Goal: Transaction & Acquisition: Purchase product/service

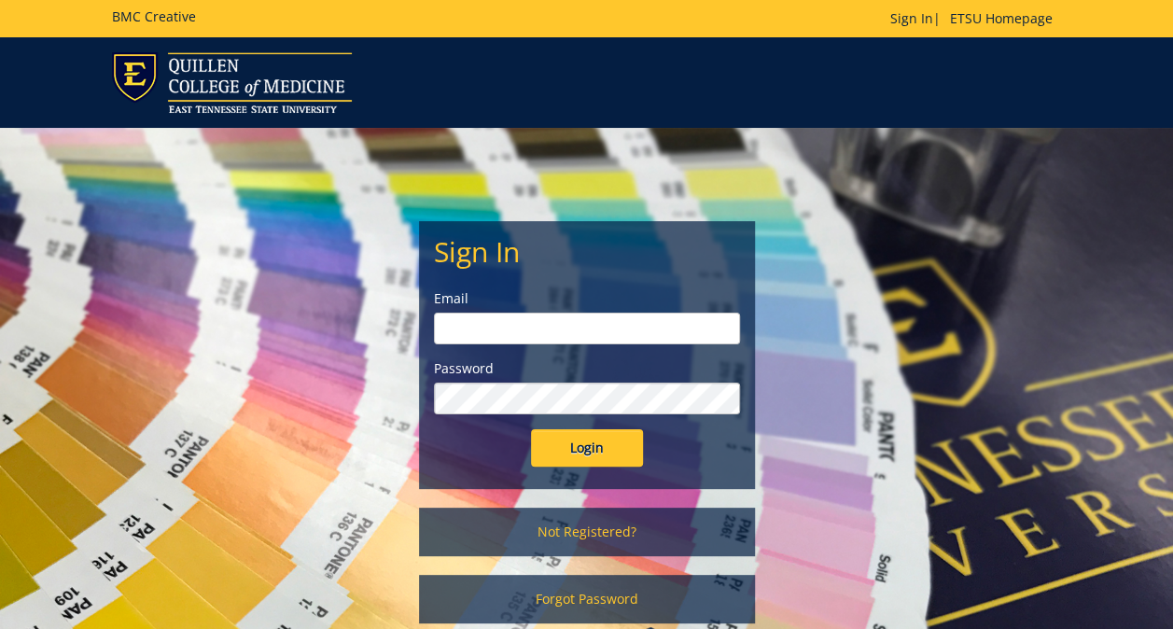
type input "berryam1@etsu.edu"
click at [617, 455] on input "Login" at bounding box center [587, 447] width 112 height 37
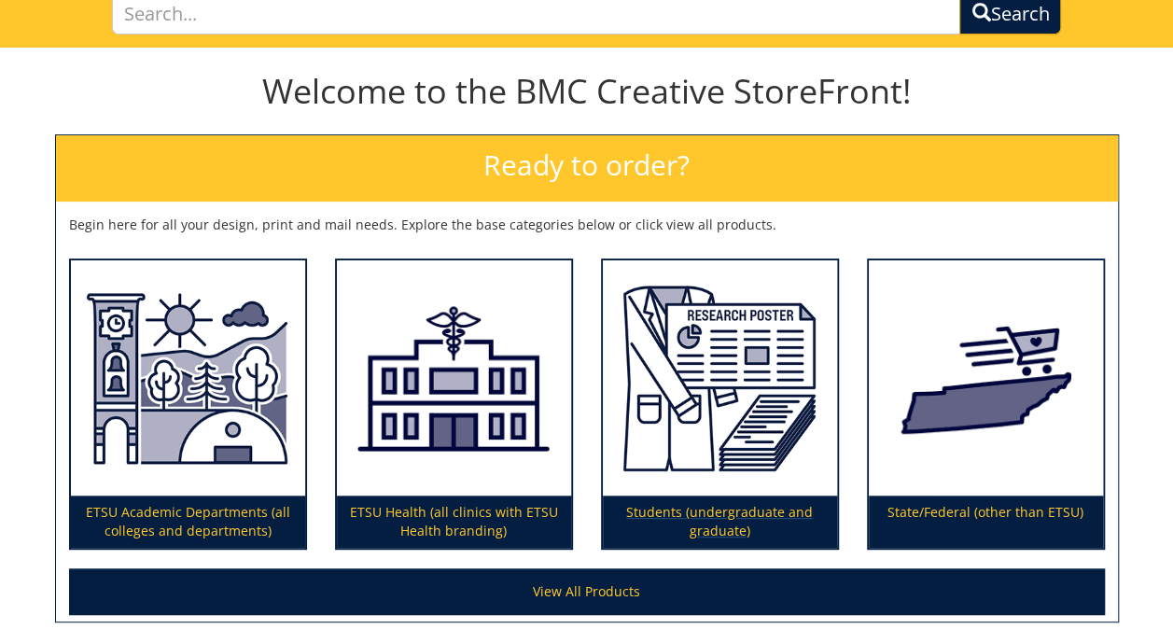
scroll to position [151, 0]
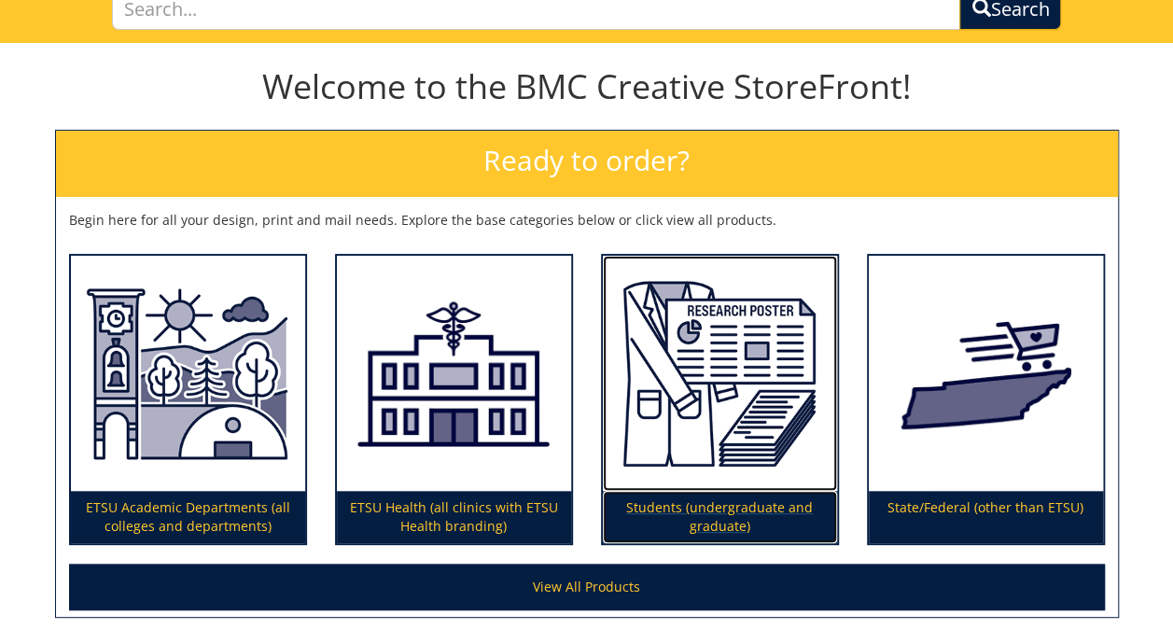
click at [761, 491] on p "Students (undergraduate and graduate)" at bounding box center [720, 517] width 234 height 52
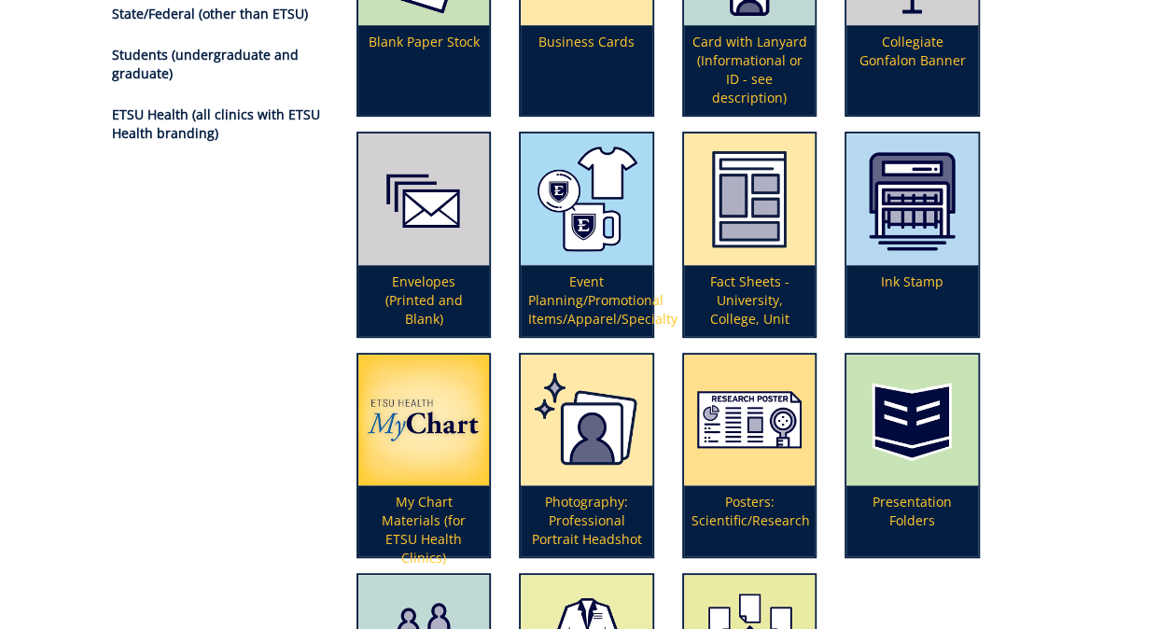
scroll to position [364, 0]
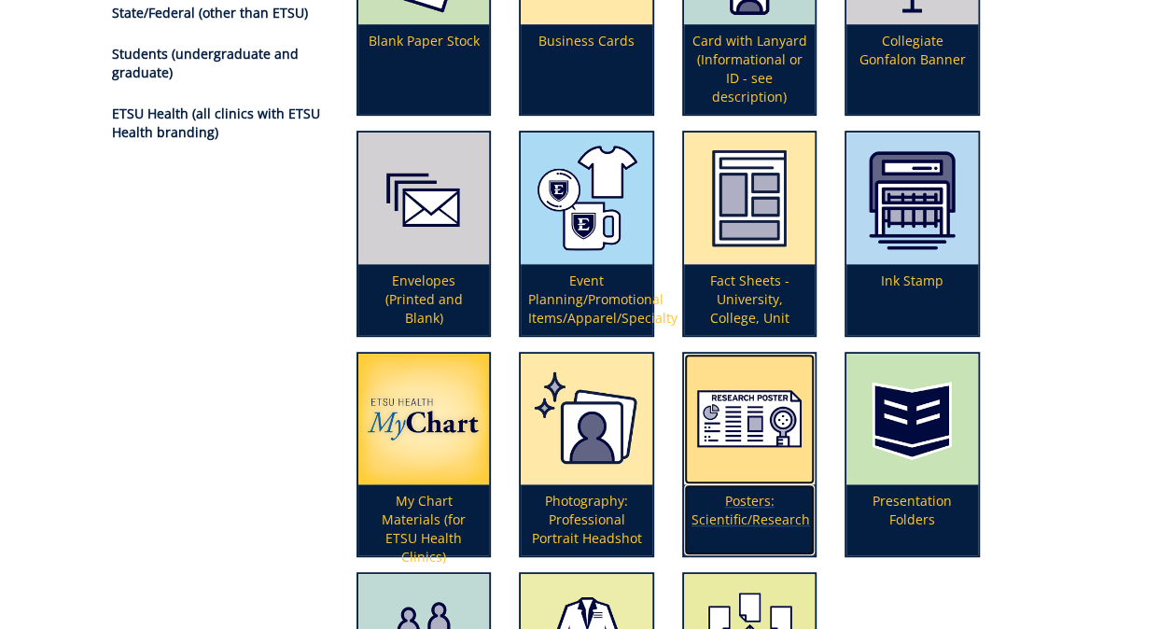
click at [750, 505] on p "Posters: Scientific/Research" at bounding box center [750, 519] width 132 height 71
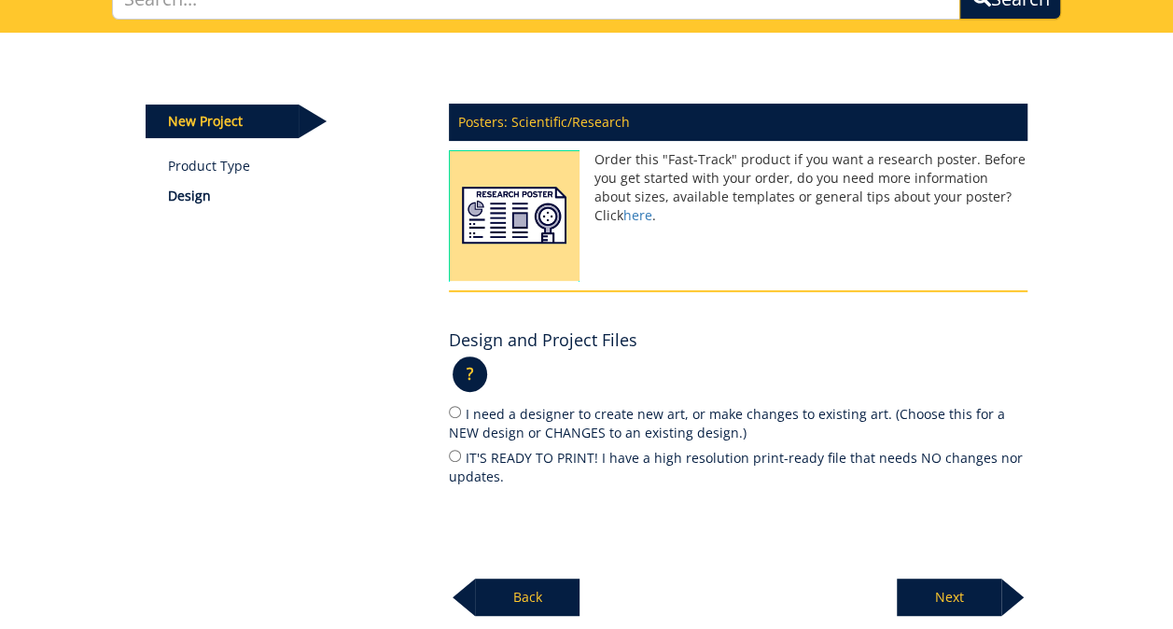
scroll to position [175, 0]
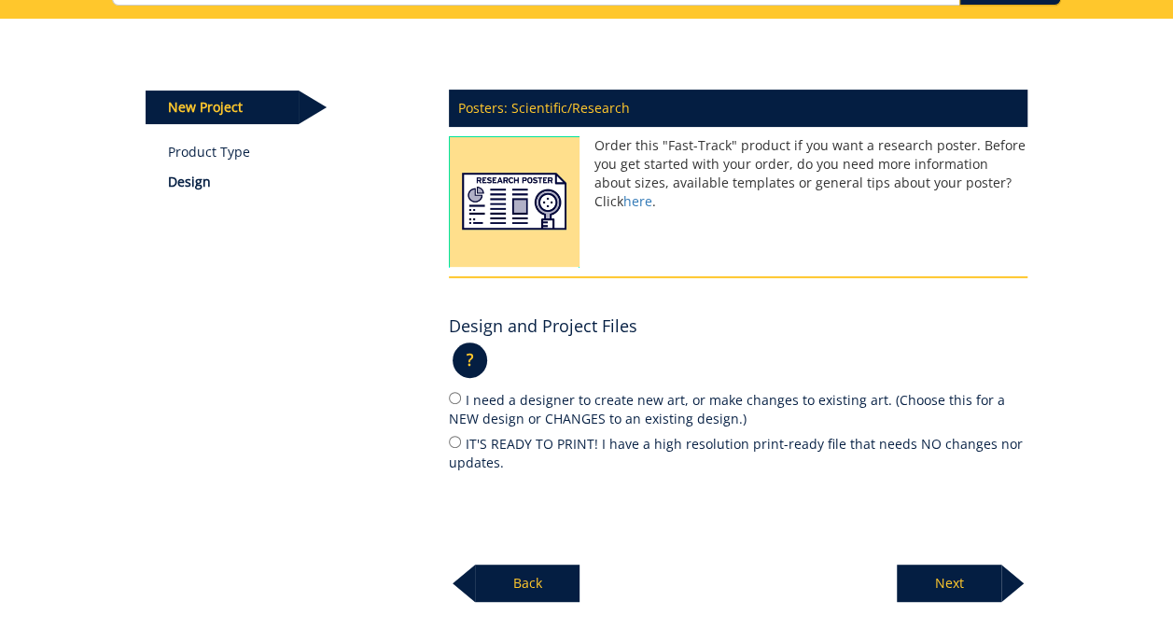
click at [489, 436] on label "IT'S READY TO PRINT! I have a high resolution print-ready file that needs NO ch…" at bounding box center [738, 452] width 578 height 39
click at [461, 436] on input "IT'S READY TO PRINT! I have a high resolution print-ready file that needs NO ch…" at bounding box center [455, 442] width 12 height 12
radio input "true"
click at [955, 578] on p "Next" at bounding box center [949, 582] width 104 height 37
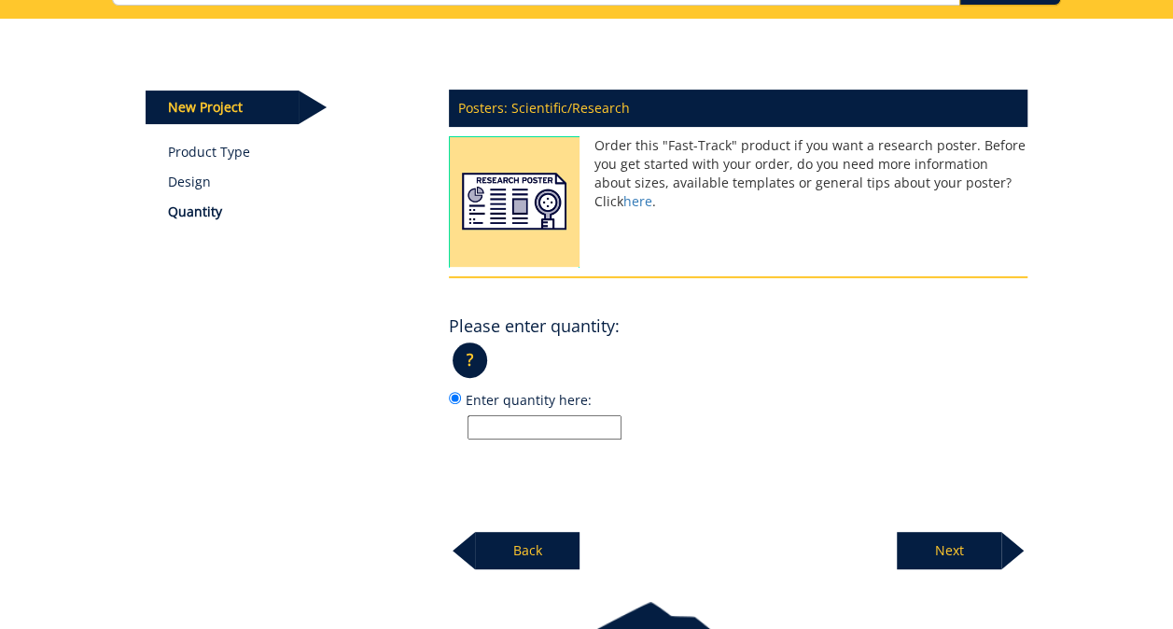
click at [590, 419] on input "Enter quantity here:" at bounding box center [544, 427] width 154 height 24
type input "1"
click at [926, 554] on p "Next" at bounding box center [949, 550] width 104 height 37
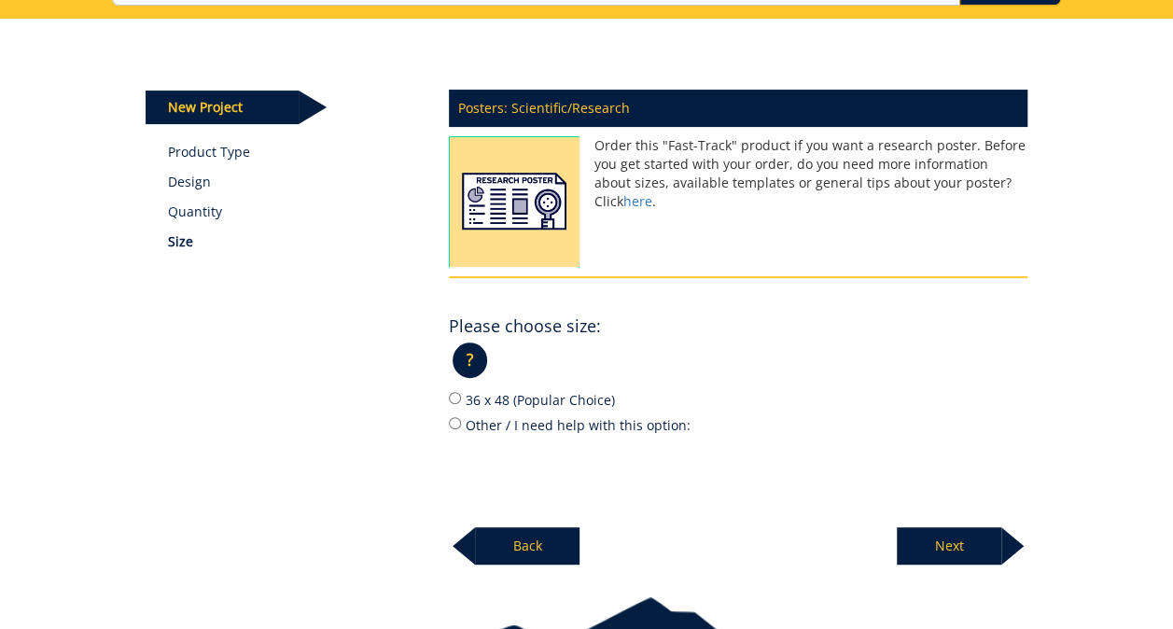
click at [514, 398] on label "36 x 48 (Popular Choice)" at bounding box center [738, 399] width 578 height 21
click at [461, 398] on input "36 x 48 (Popular Choice)" at bounding box center [455, 398] width 12 height 12
radio input "true"
click at [927, 539] on p "Next" at bounding box center [949, 545] width 104 height 37
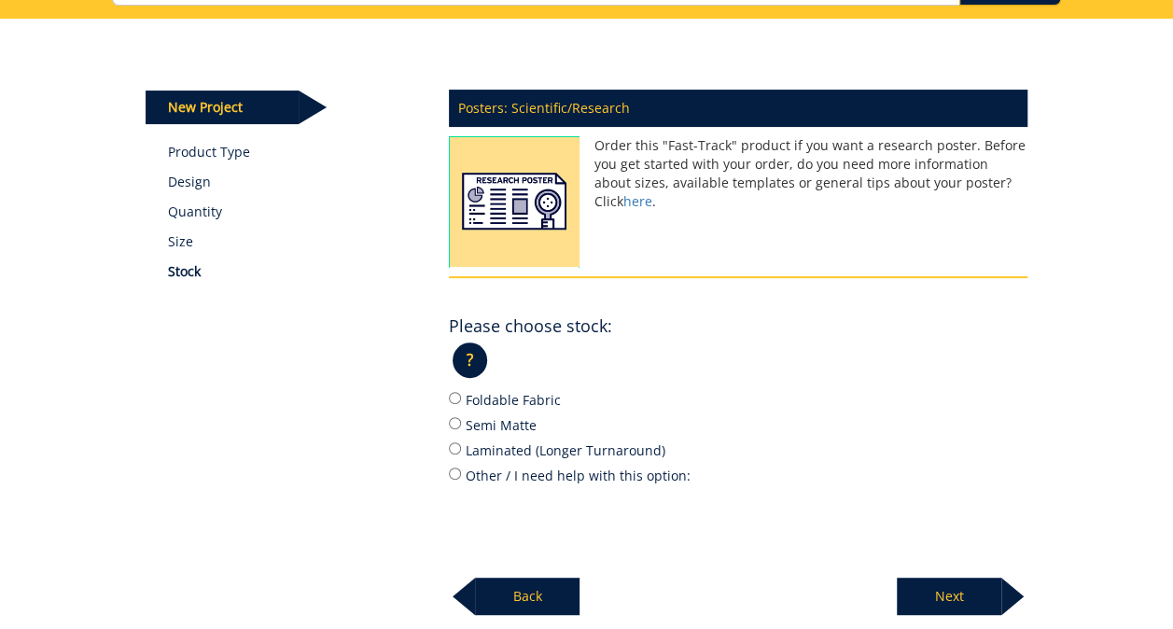
click at [541, 399] on label "Foldable Fabric" at bounding box center [738, 399] width 578 height 21
click at [461, 399] on input "Foldable Fabric" at bounding box center [455, 398] width 12 height 12
radio input "true"
click at [956, 582] on p "Next" at bounding box center [949, 596] width 104 height 37
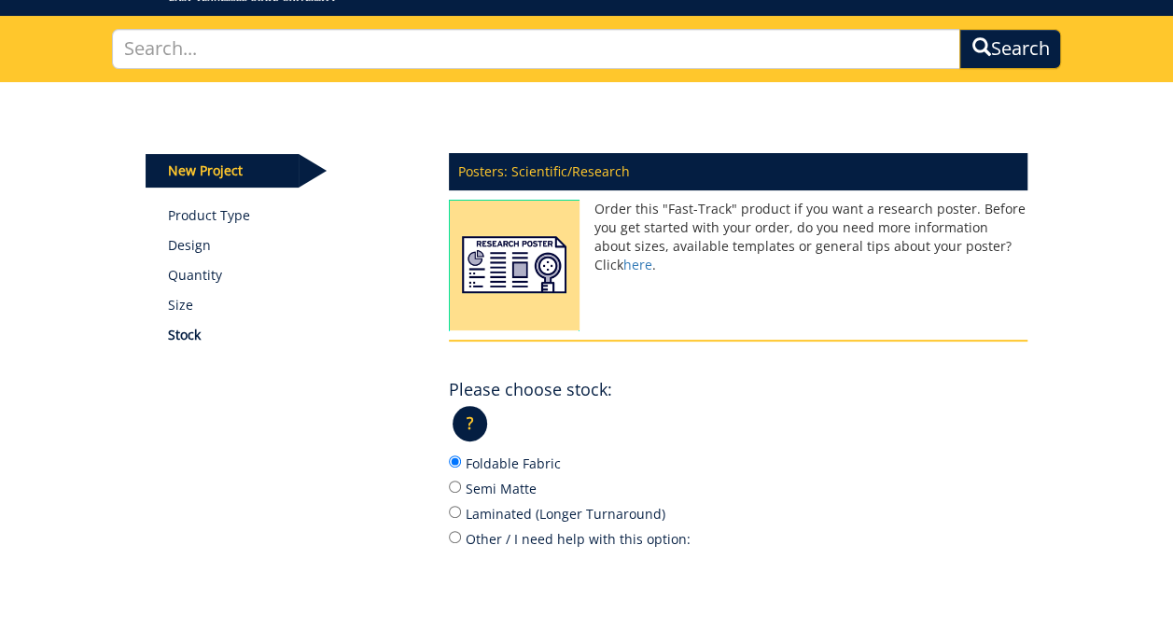
scroll to position [111, 0]
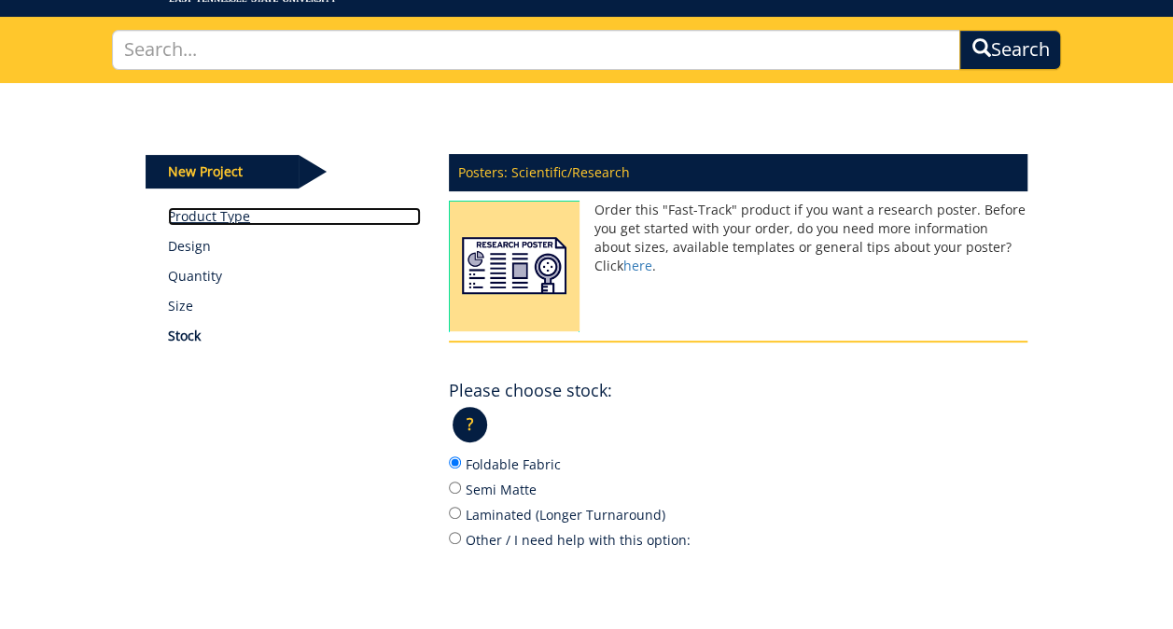
click at [224, 216] on link "Product Type" at bounding box center [294, 216] width 253 height 19
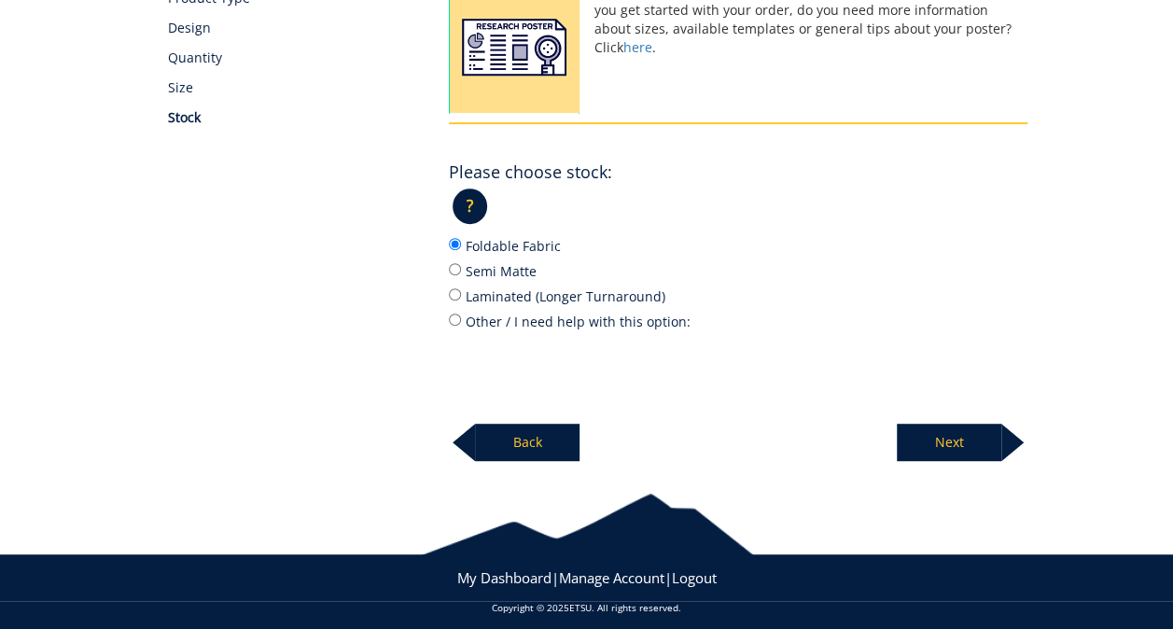
scroll to position [340, 0]
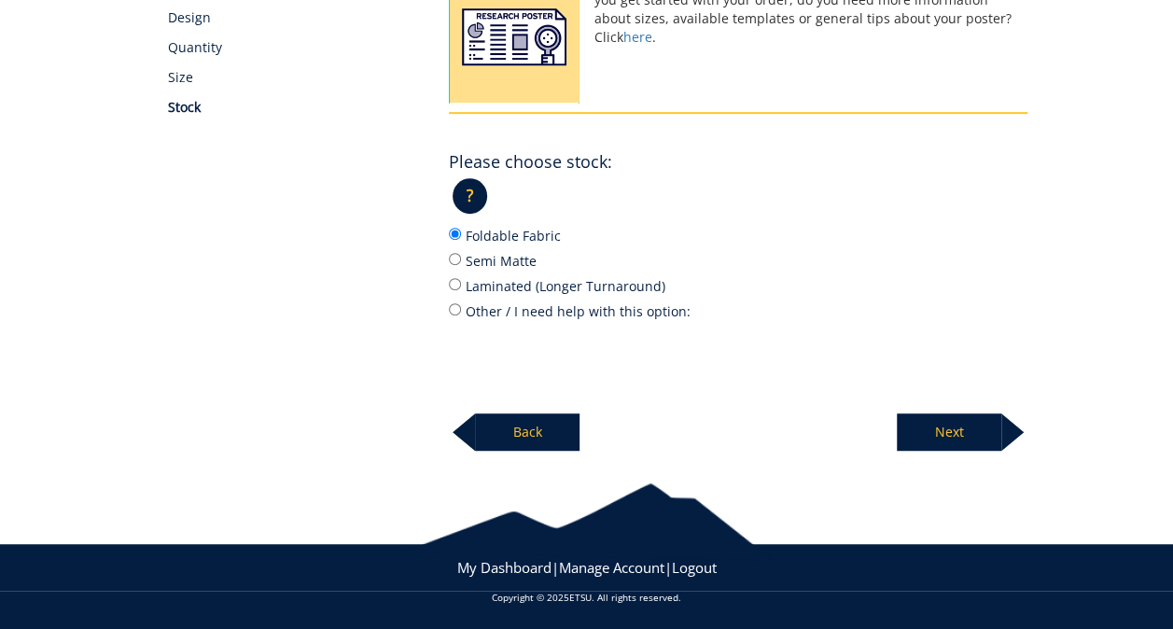
click at [931, 431] on p "Next" at bounding box center [949, 431] width 104 height 37
click at [935, 418] on p "Next" at bounding box center [949, 431] width 104 height 37
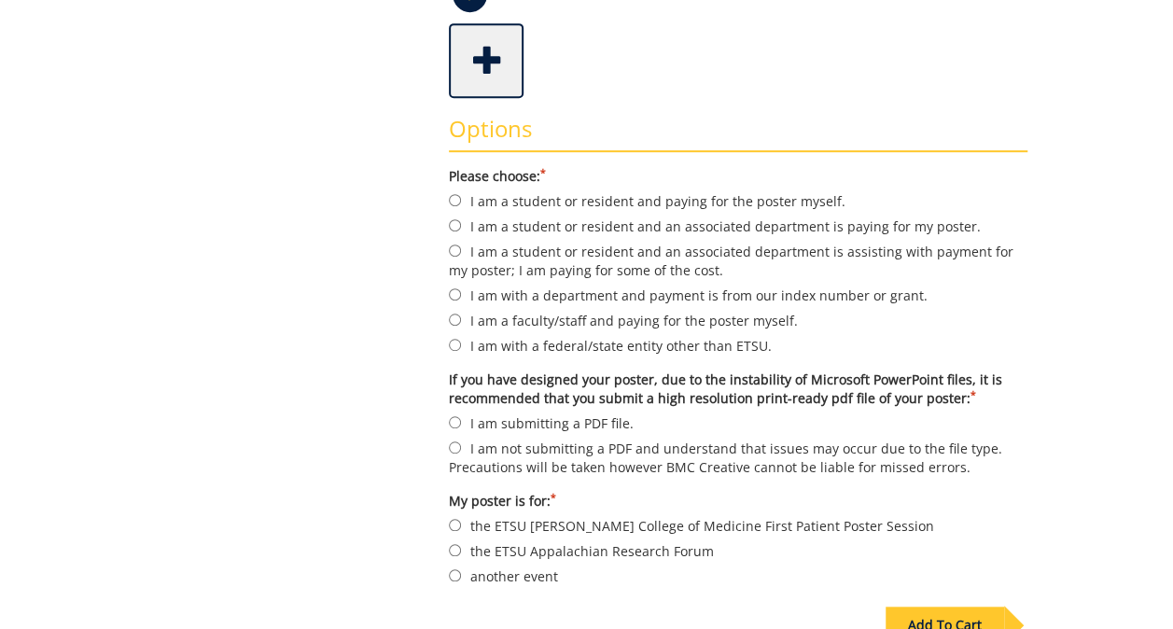
scroll to position [481, 0]
click at [507, 299] on label "I am with a department and payment is from our index number or grant." at bounding box center [738, 296] width 578 height 21
click at [461, 299] on input "I am with a department and payment is from our index number or grant." at bounding box center [455, 296] width 12 height 12
radio input "true"
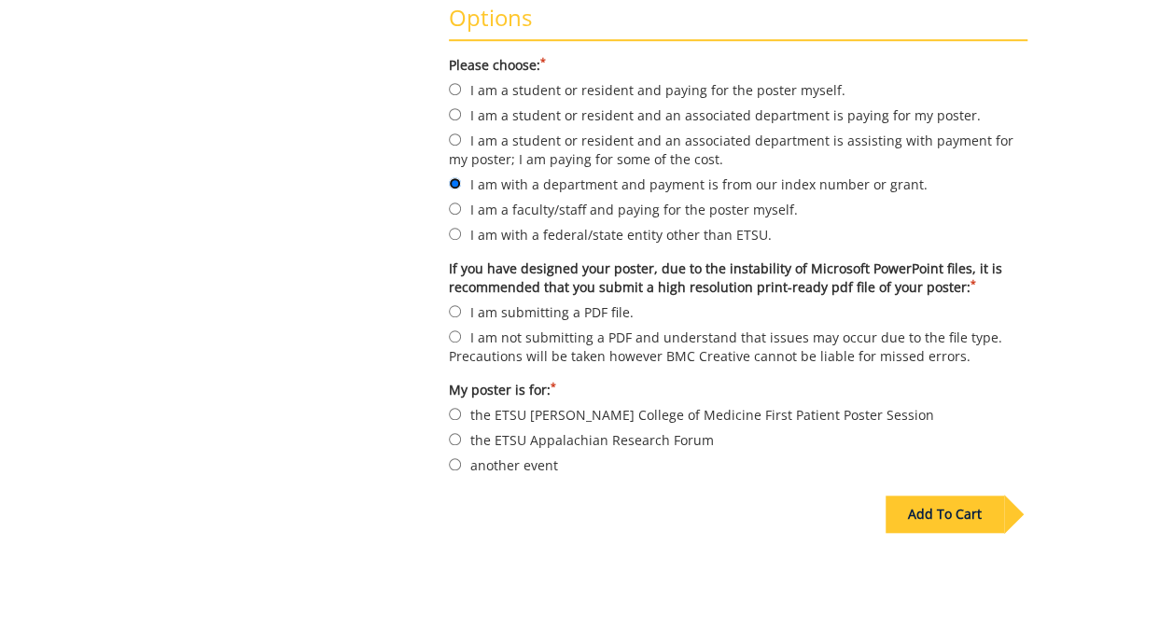
scroll to position [650, 0]
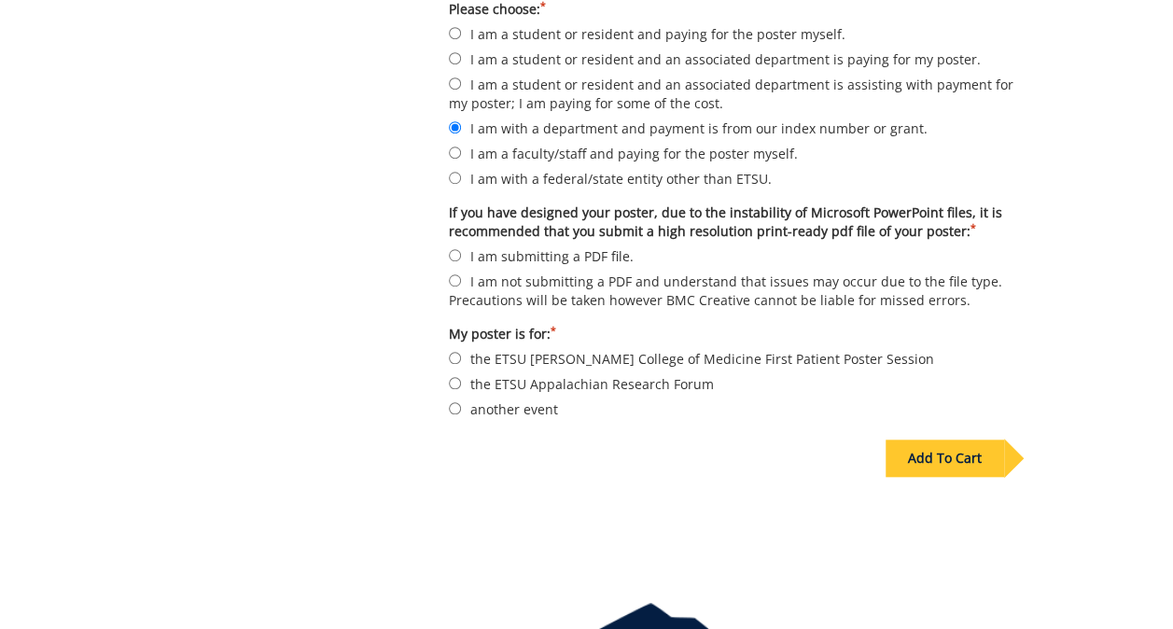
click at [918, 459] on div "Add To Cart" at bounding box center [944, 457] width 118 height 37
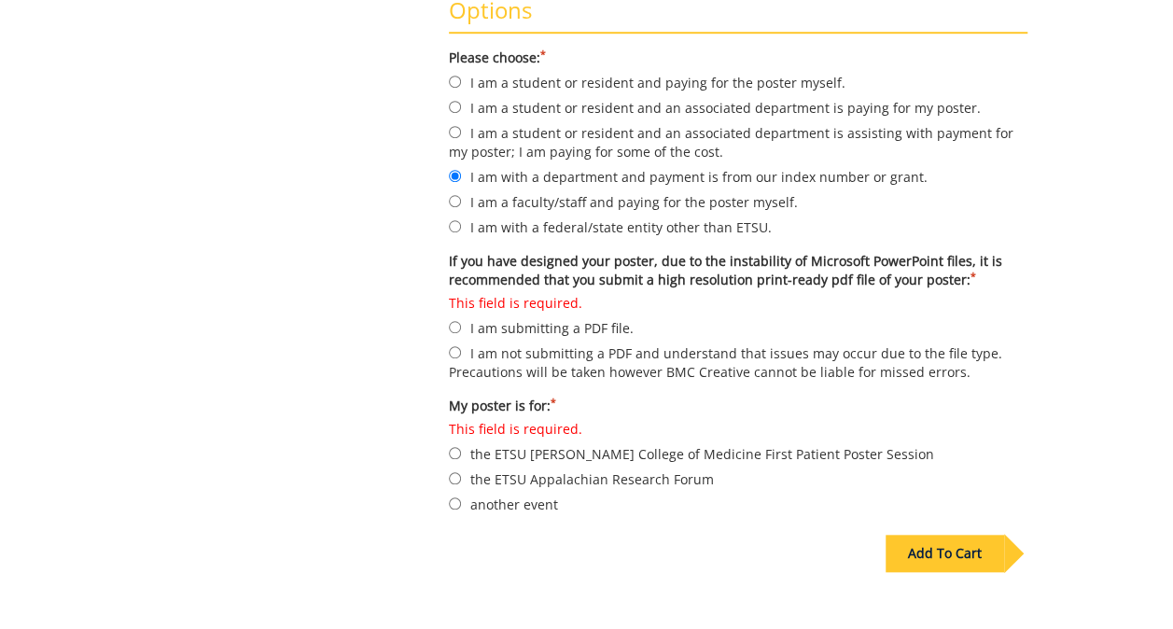
scroll to position [603, 0]
click at [507, 324] on label "This field is required. I am submitting a PDF file." at bounding box center [738, 315] width 578 height 44
click at [461, 324] on input "This field is required. I am submitting a PDF file." at bounding box center [455, 326] width 12 height 12
radio input "true"
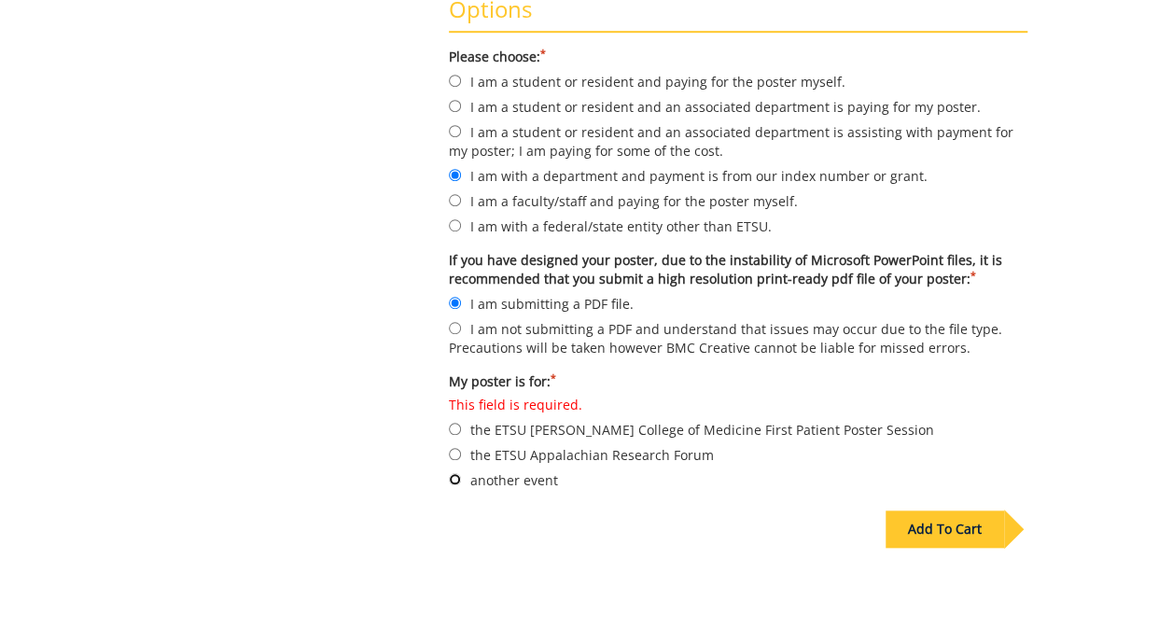
click at [452, 480] on input "another event" at bounding box center [455, 479] width 12 height 12
radio input "true"
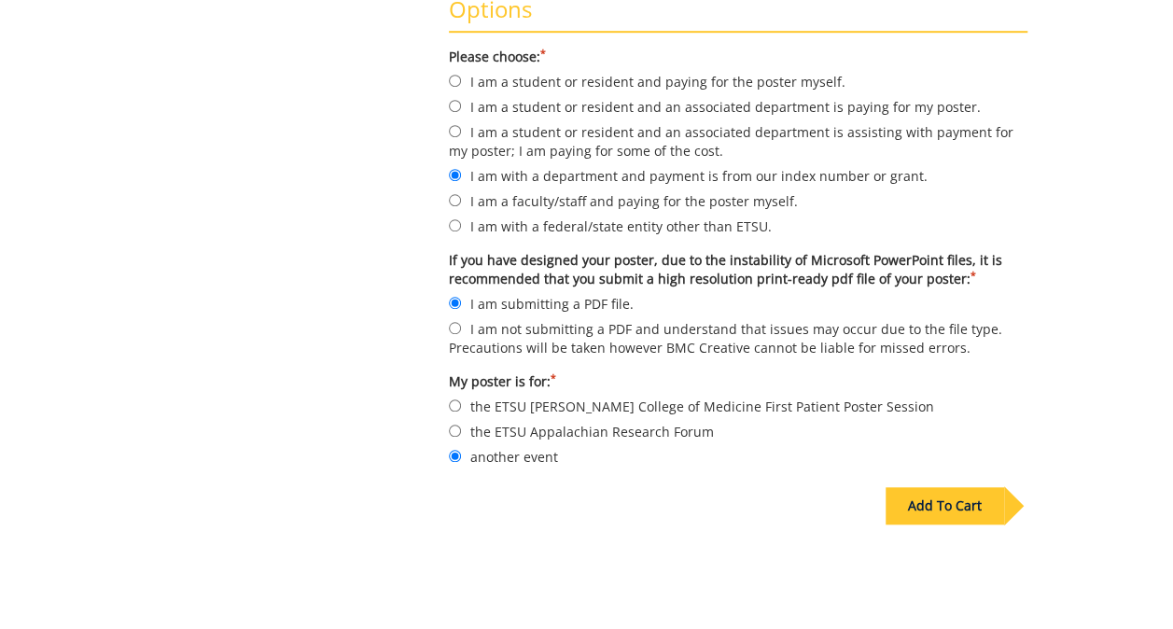
click at [923, 501] on div "Add To Cart" at bounding box center [944, 505] width 118 height 37
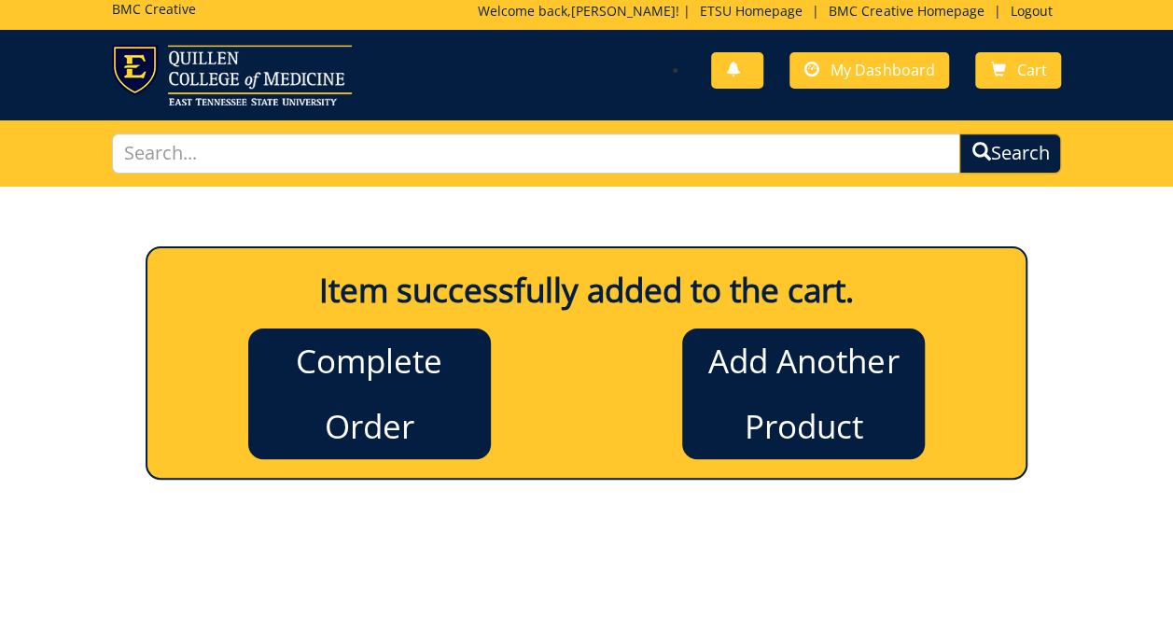
scroll to position [0, 0]
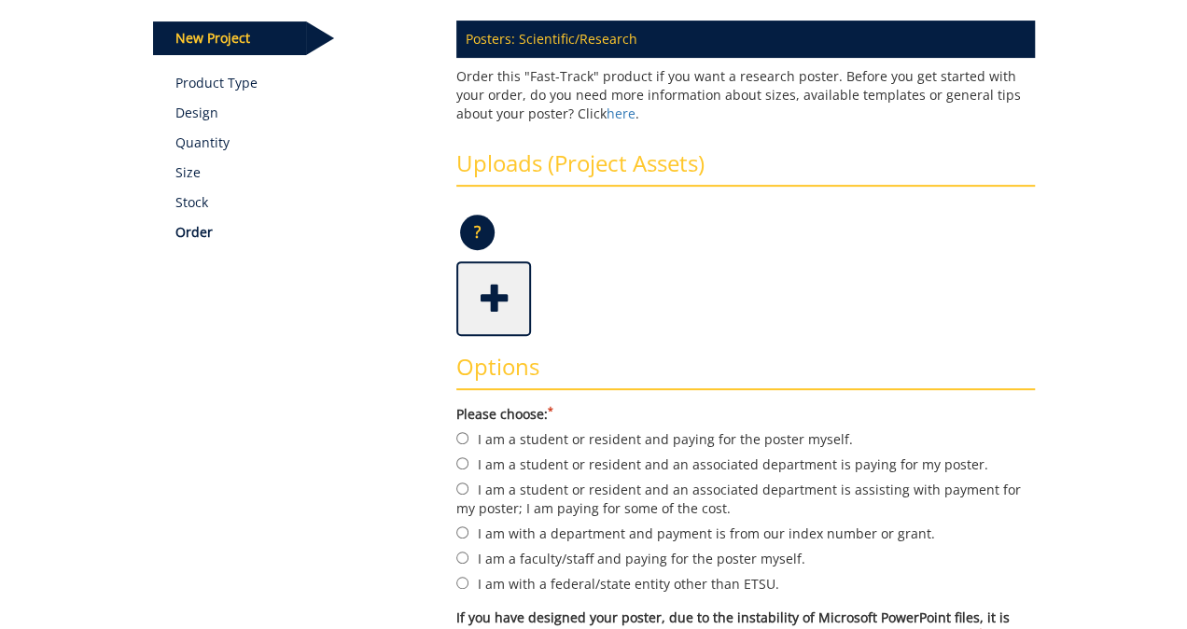
scroll to position [247, 0]
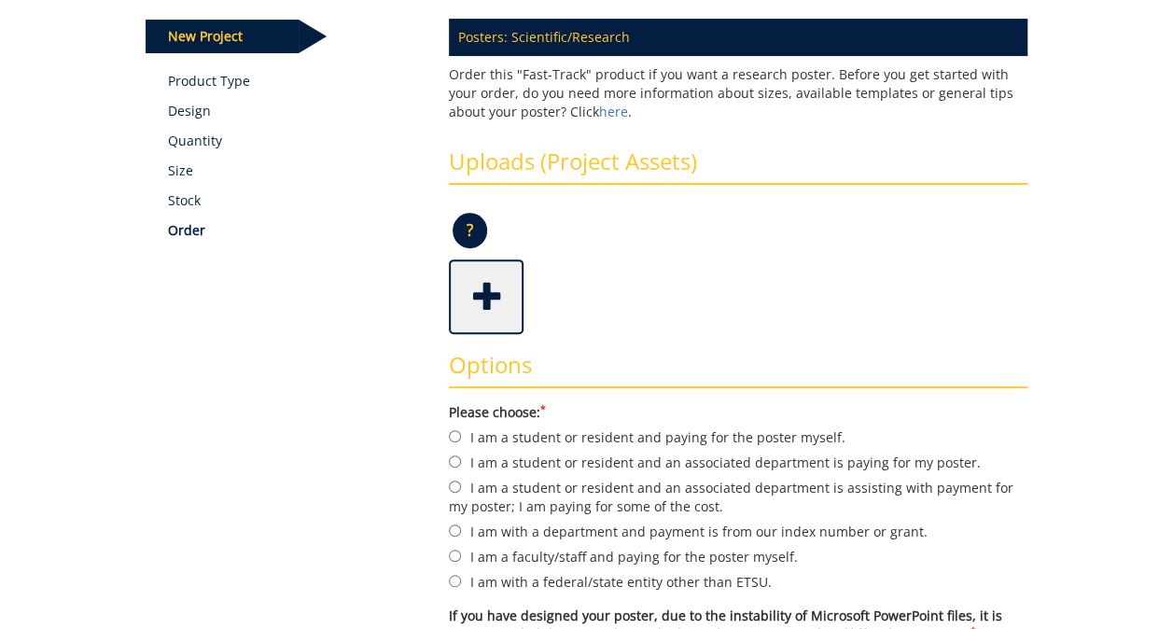
click at [490, 285] on span at bounding box center [488, 294] width 75 height 65
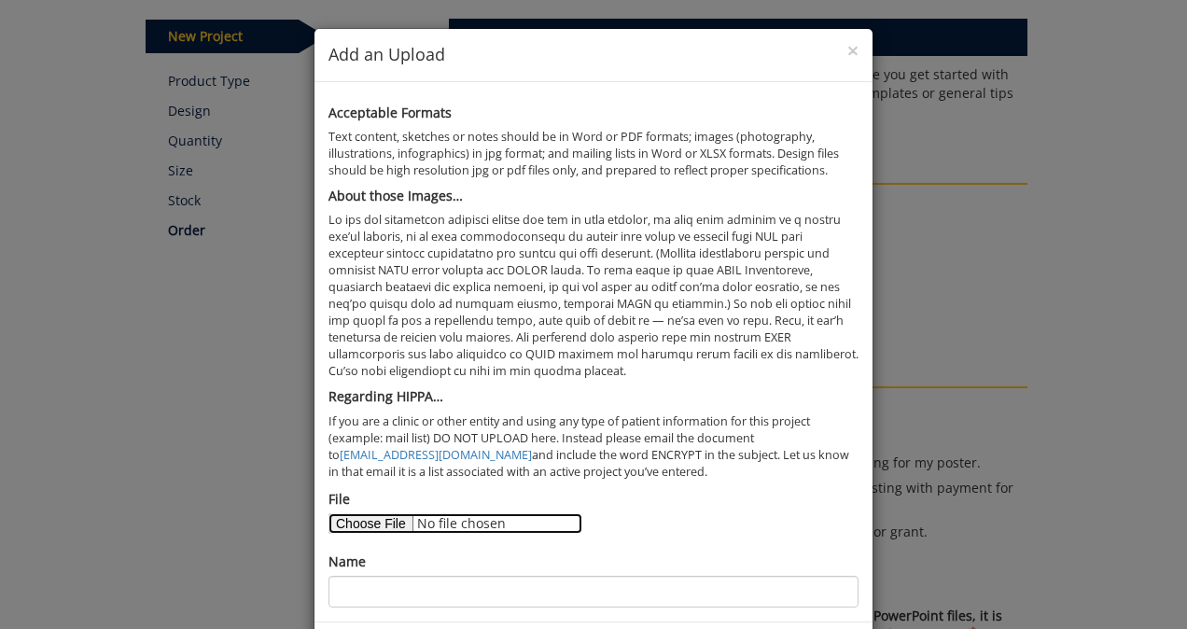
click at [383, 523] on input "File" at bounding box center [455, 523] width 254 height 21
type input "C:\fakepath\4 column syphilis poster.pptx"
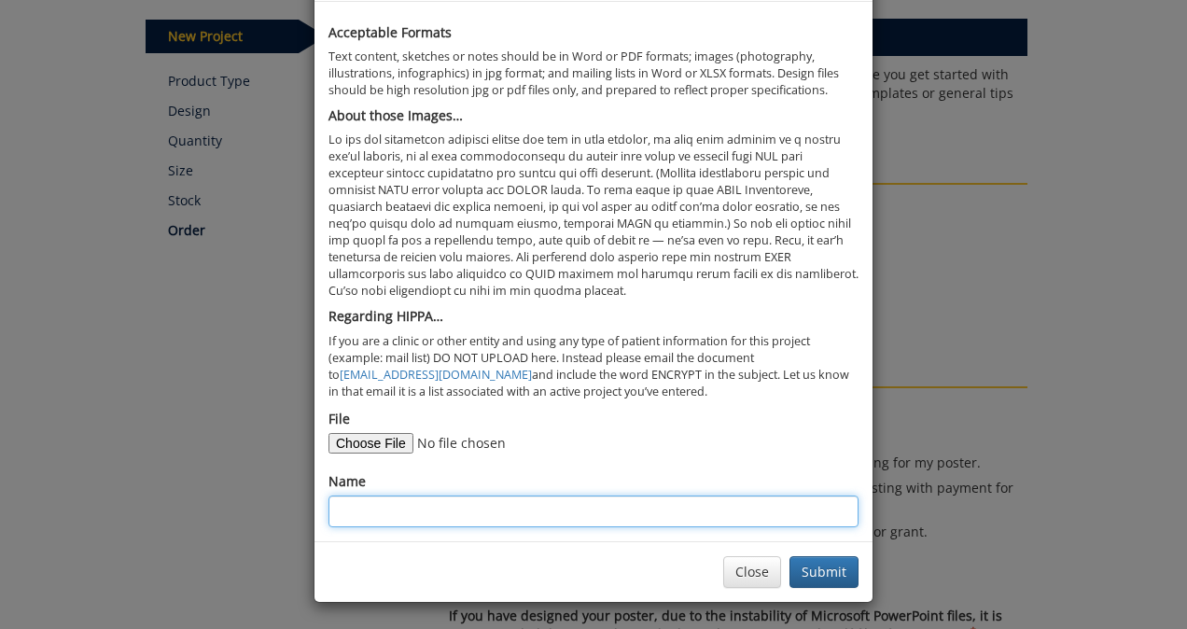
click at [599, 508] on input "Name" at bounding box center [593, 511] width 530 height 32
type input "Andrew Berry"
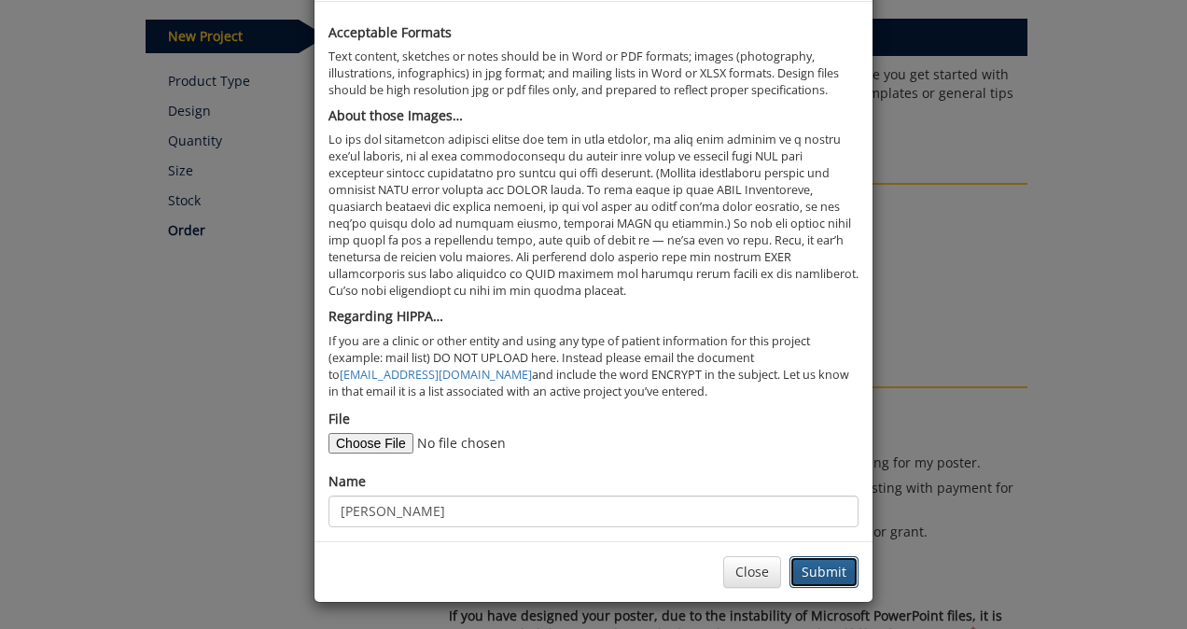
click at [829, 578] on button "Submit" at bounding box center [823, 572] width 69 height 32
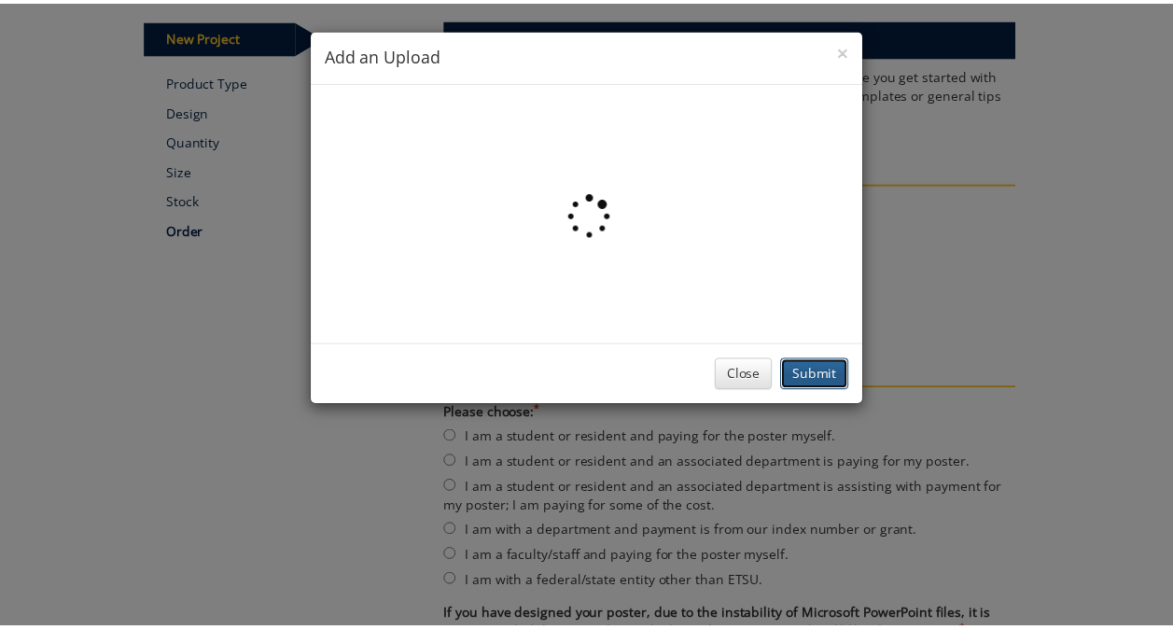
scroll to position [0, 0]
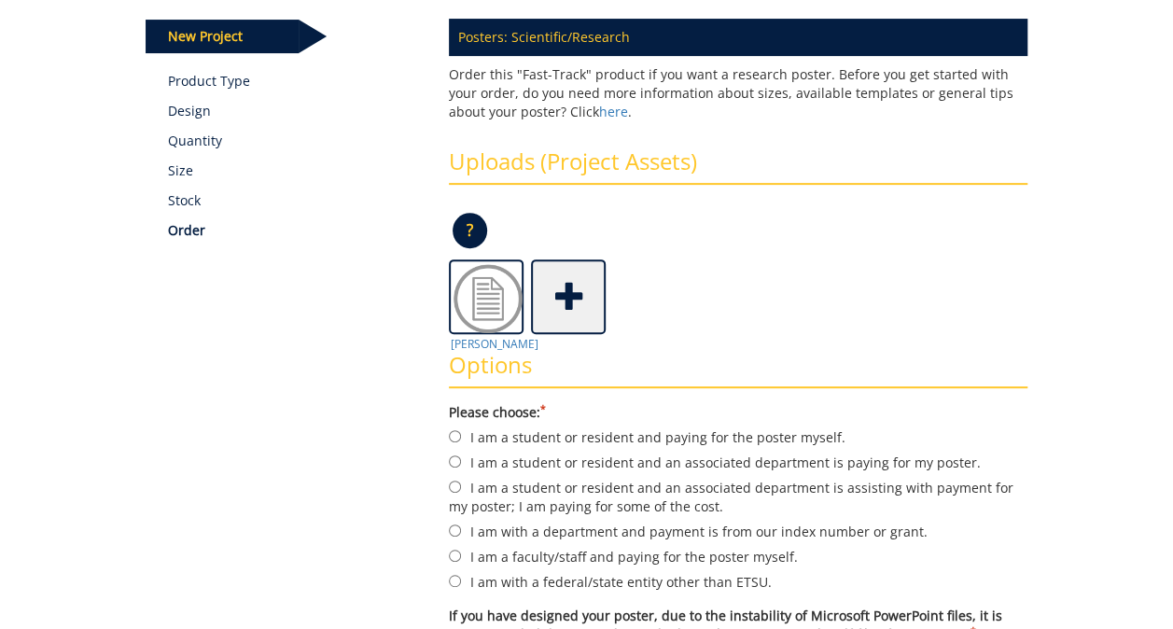
click at [507, 340] on div "Options Please choose: * I am a student or resident and paying for the poster m…" at bounding box center [738, 580] width 606 height 493
click at [494, 310] on img at bounding box center [488, 298] width 75 height 75
click at [480, 338] on div "Options Please choose: * I am a student or resident and paying for the poster m…" at bounding box center [738, 580] width 606 height 493
drag, startPoint x: 480, startPoint y: 338, endPoint x: 483, endPoint y: 313, distance: 24.5
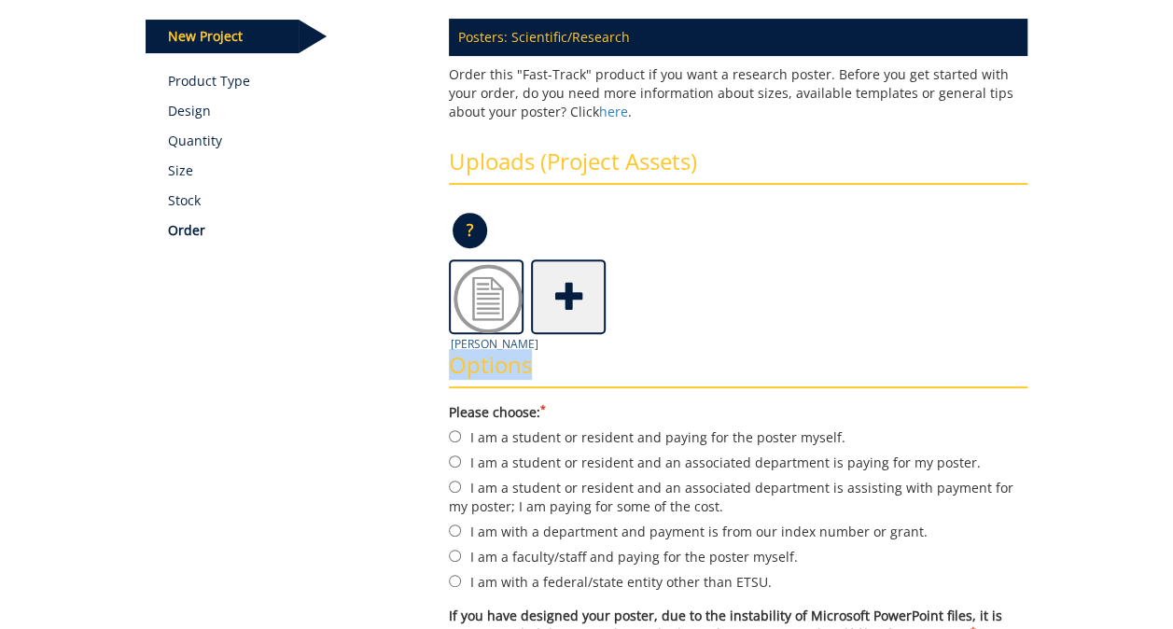
click at [483, 313] on img at bounding box center [488, 298] width 75 height 75
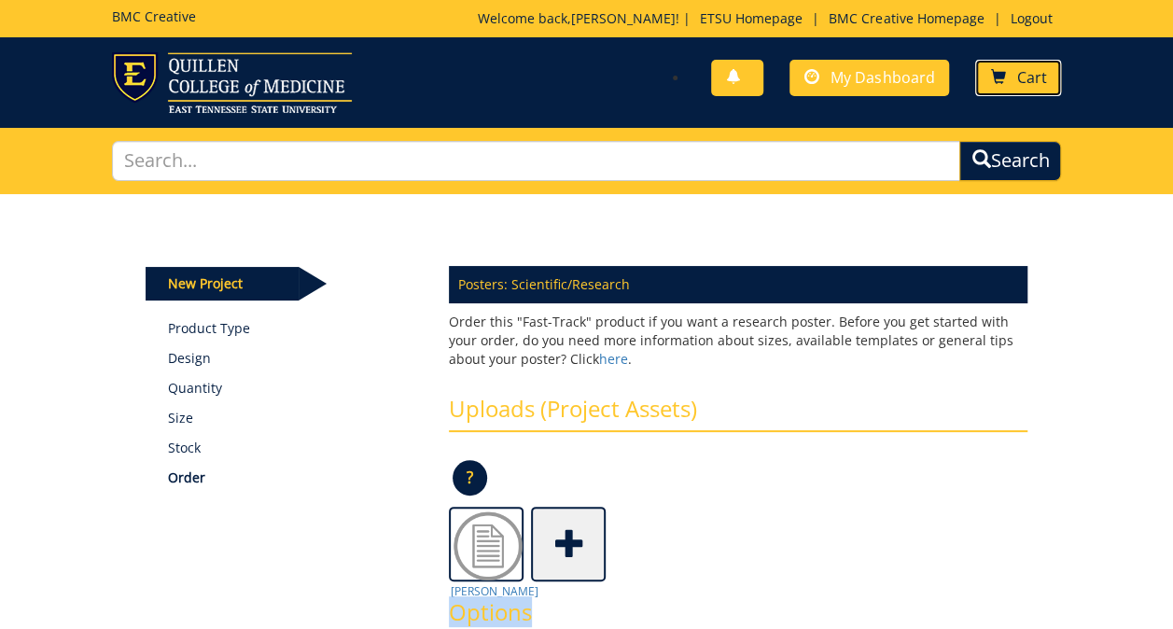
click at [1002, 82] on span at bounding box center [997, 77] width 15 height 15
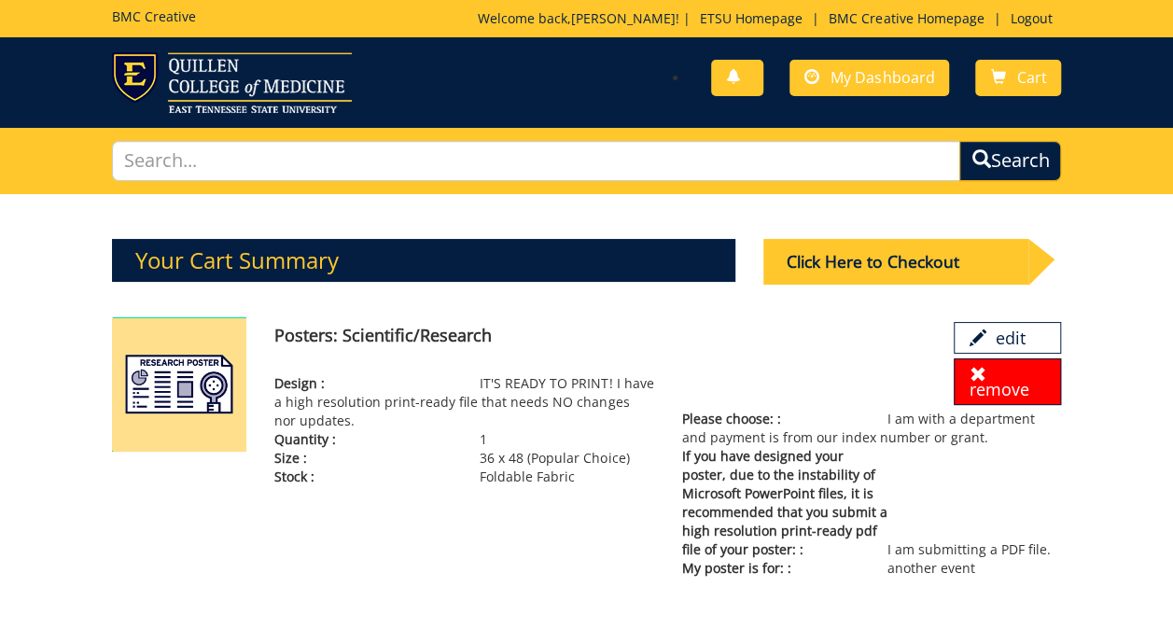
click at [977, 366] on span at bounding box center [977, 374] width 17 height 17
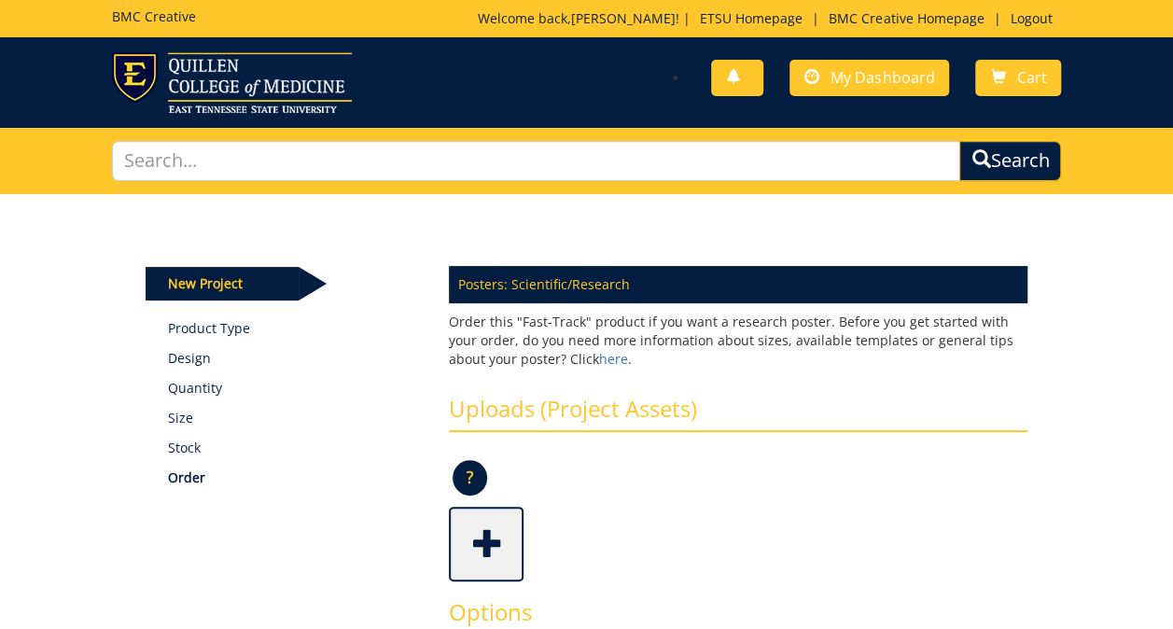
click at [502, 542] on span at bounding box center [488, 541] width 75 height 65
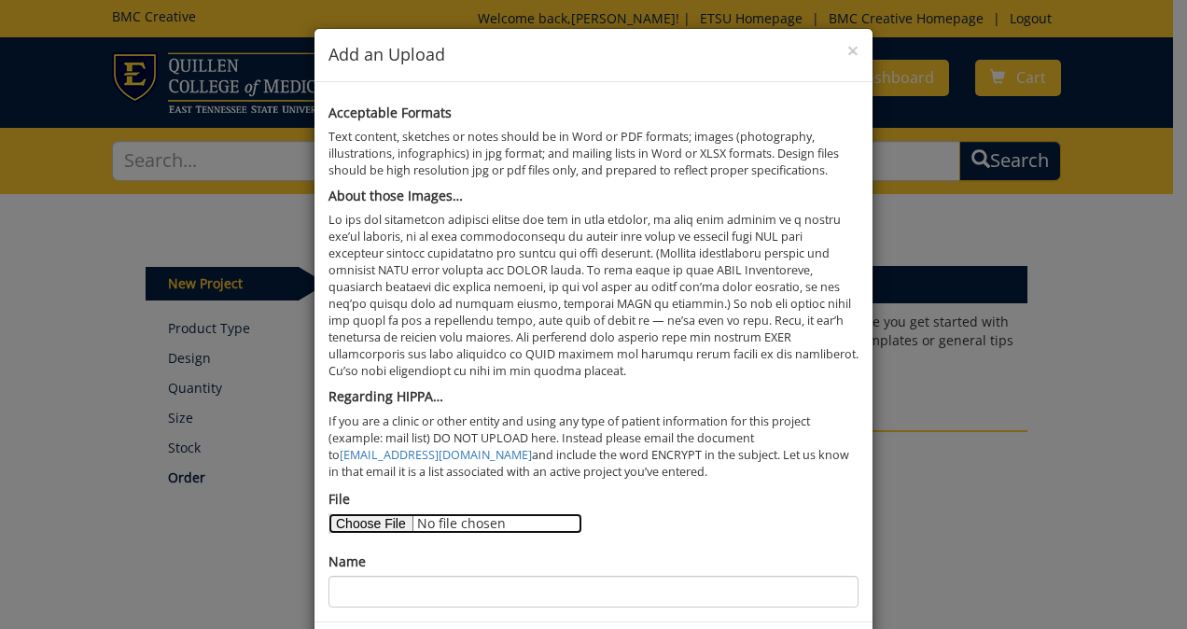
click at [384, 526] on input "File" at bounding box center [455, 523] width 254 height 21
type input "C:\fakepath\4 column syphilis poster.pptx"
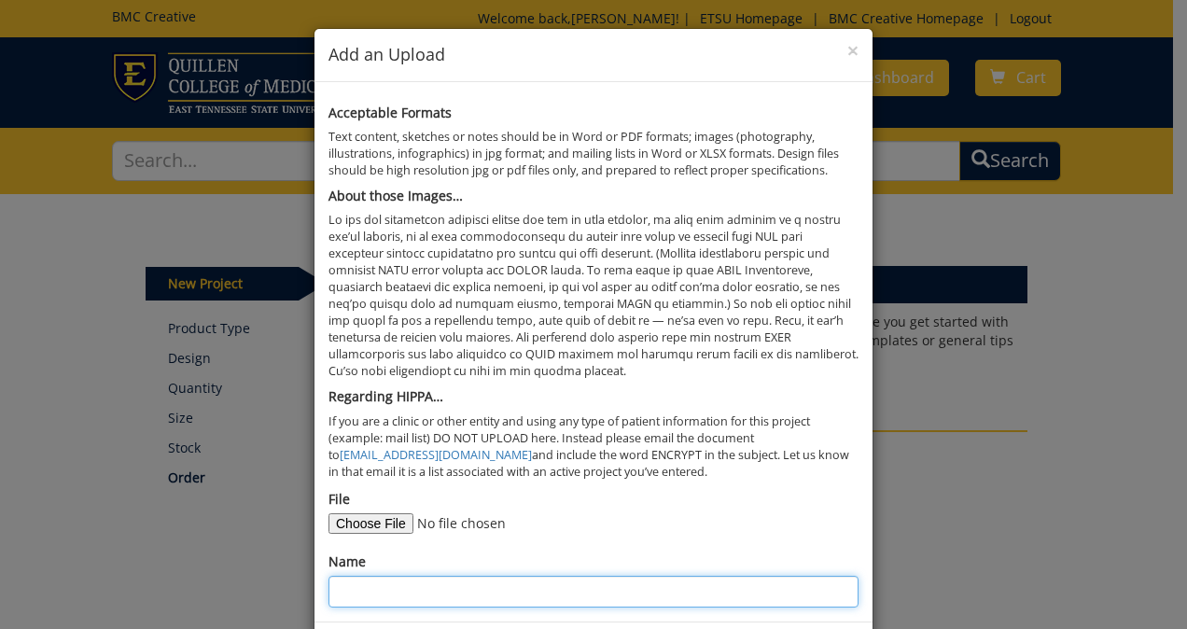
click at [696, 586] on input "Name" at bounding box center [593, 592] width 530 height 32
type input "Andrew Berry"
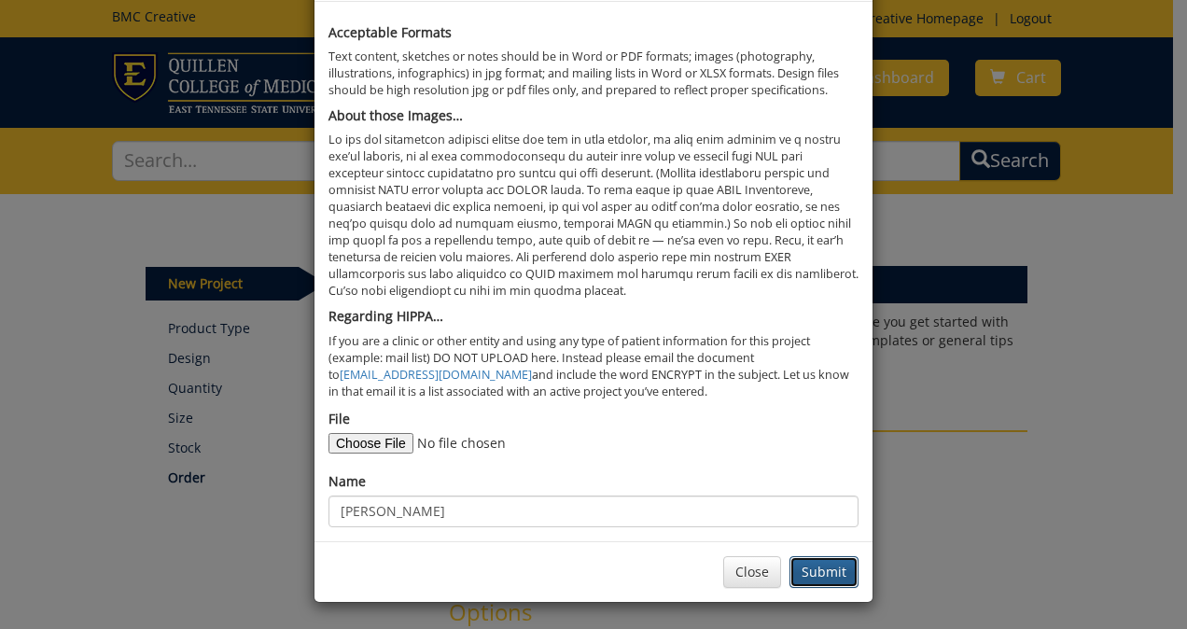
click at [801, 571] on button "Submit" at bounding box center [823, 572] width 69 height 32
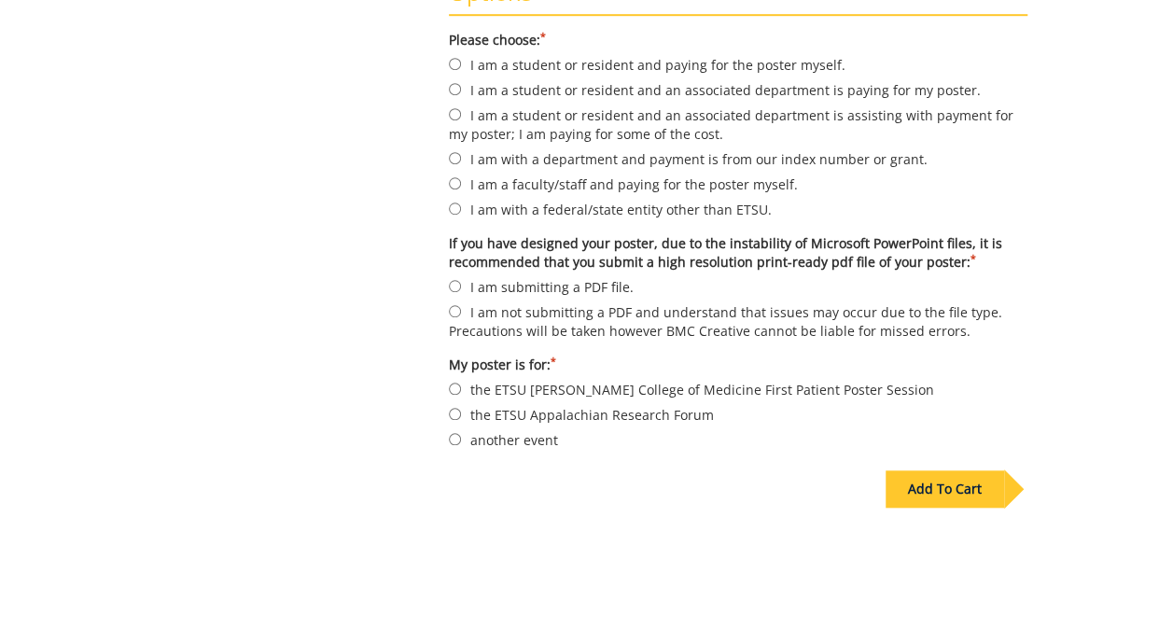
scroll to position [621, 0]
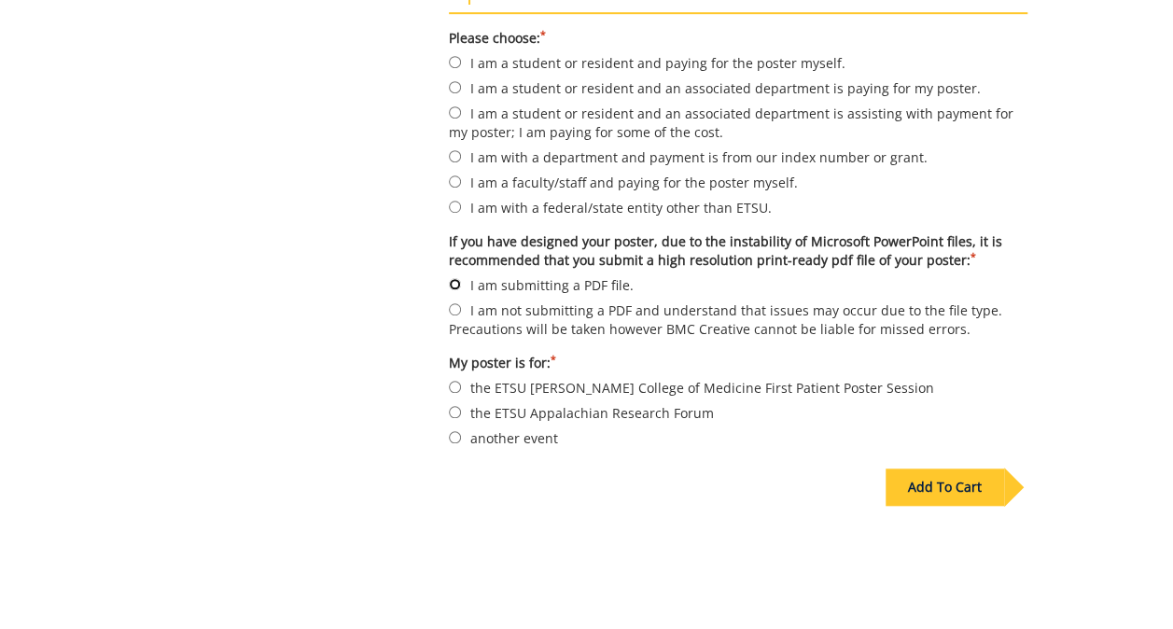
click at [454, 278] on input "I am submitting a PDF file." at bounding box center [455, 284] width 12 height 12
radio input "true"
click at [457, 431] on input "another event" at bounding box center [455, 437] width 12 height 12
radio input "true"
click at [452, 151] on input "I am with a department and payment is from our index number or grant." at bounding box center [455, 156] width 12 height 12
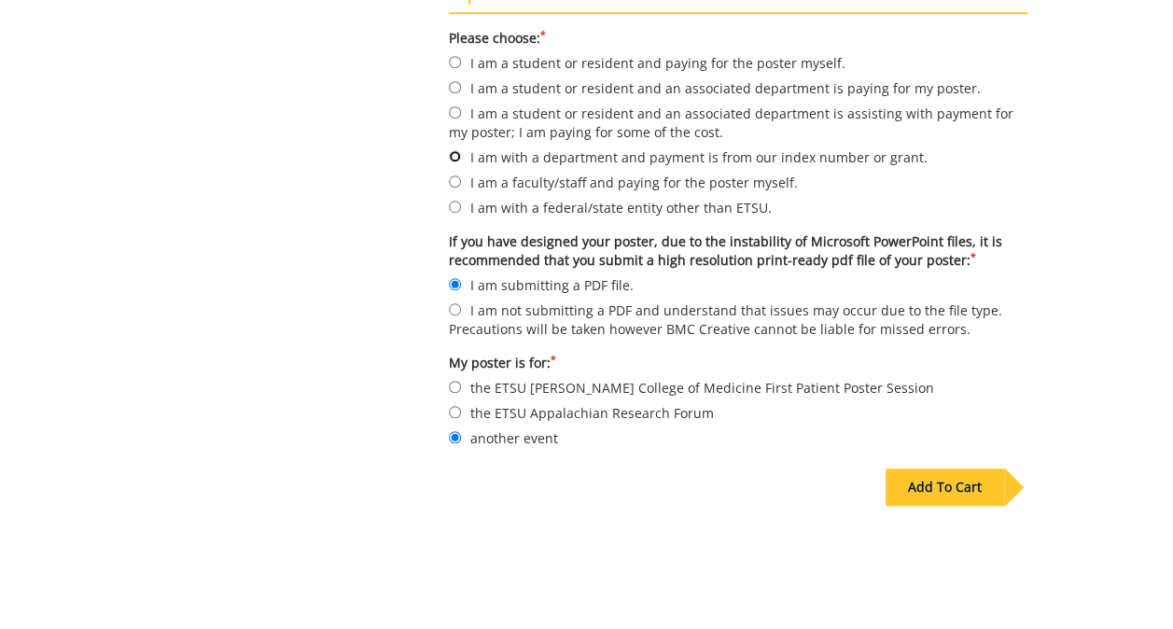
radio input "true"
click at [937, 481] on div "Add To Cart" at bounding box center [944, 486] width 118 height 37
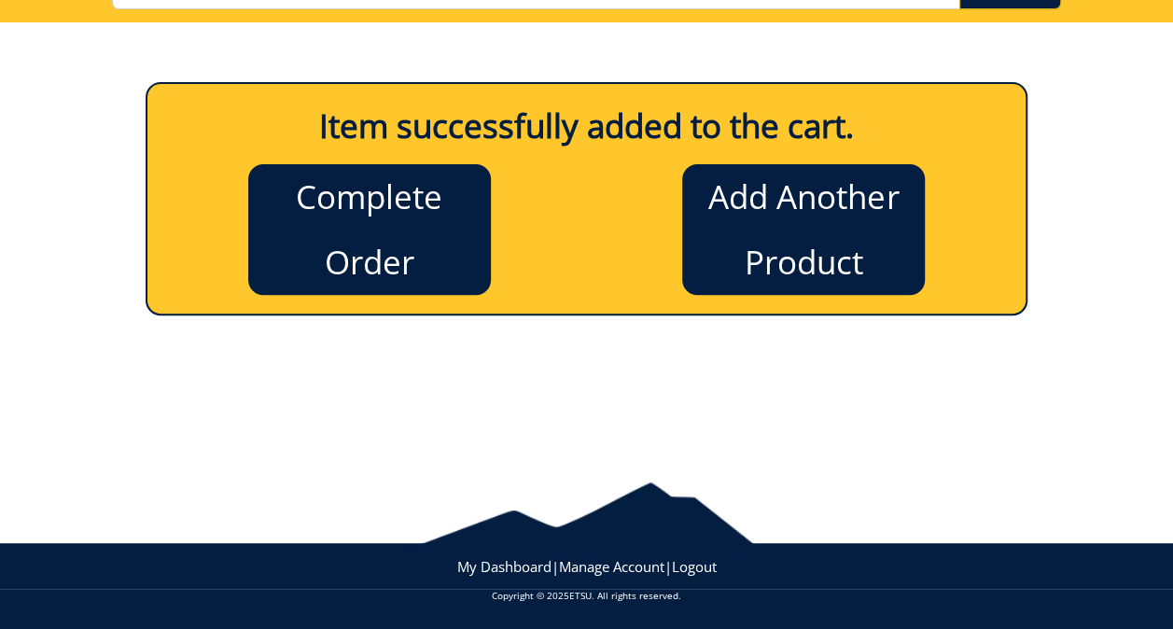
scroll to position [0, 0]
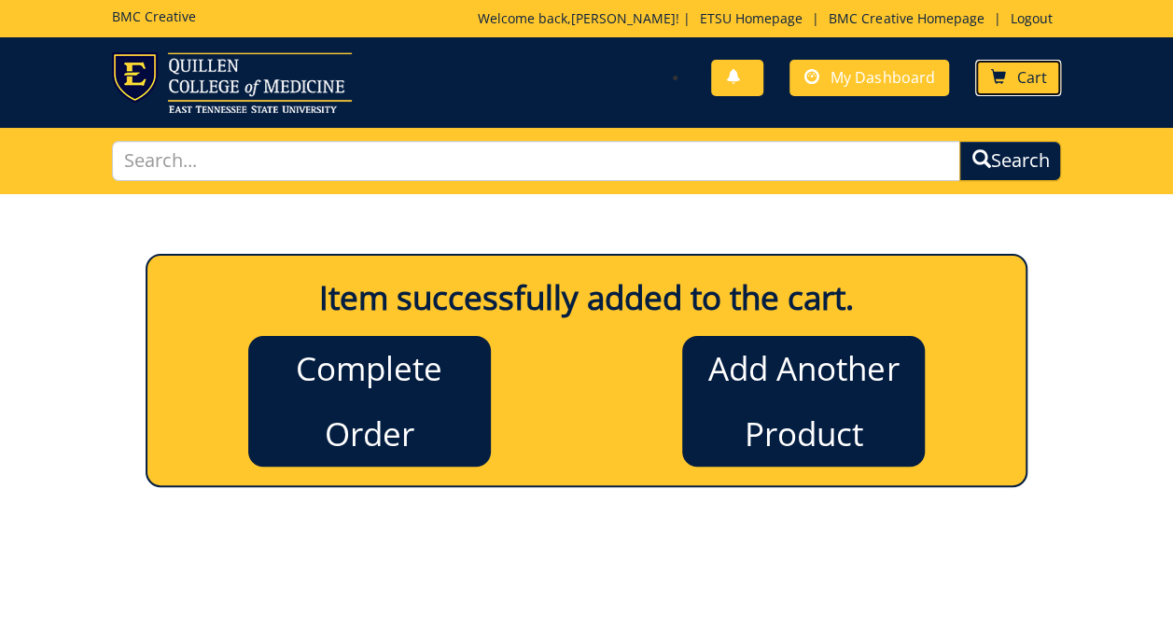
click at [1026, 77] on span "Cart" at bounding box center [1031, 77] width 30 height 21
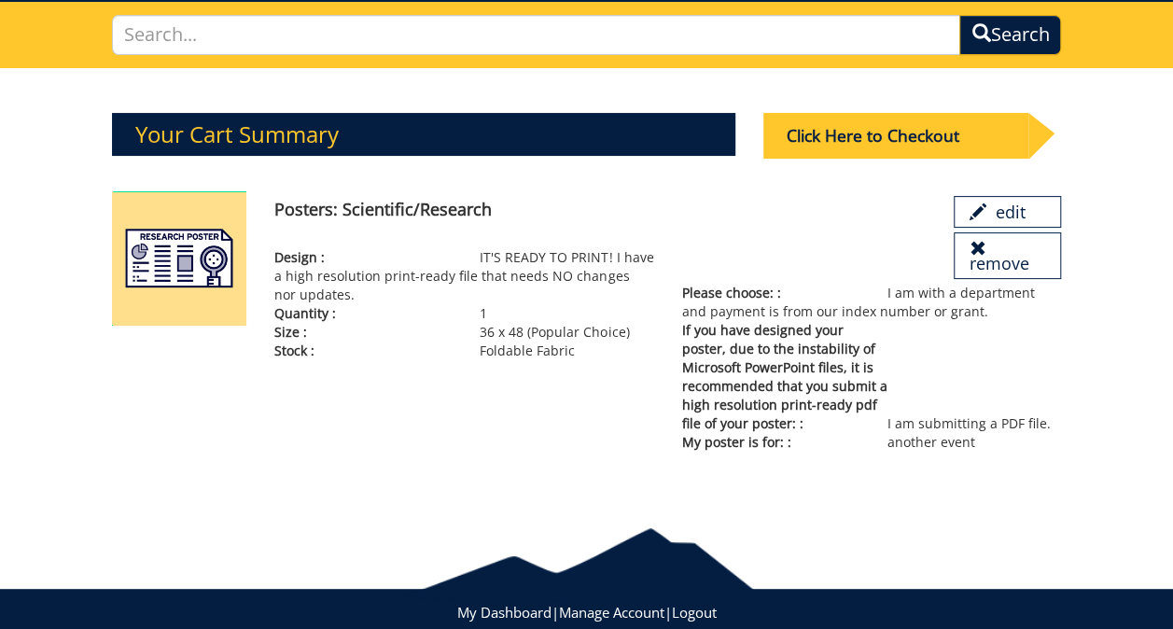
scroll to position [125, 0]
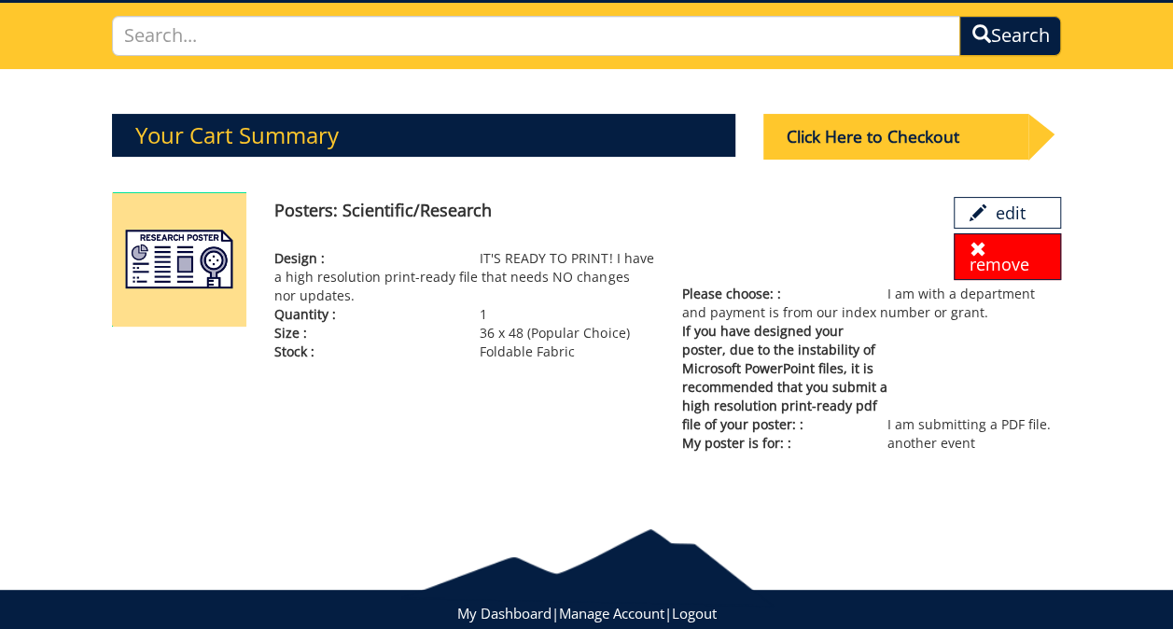
click at [989, 266] on link "remove" at bounding box center [1007, 256] width 107 height 47
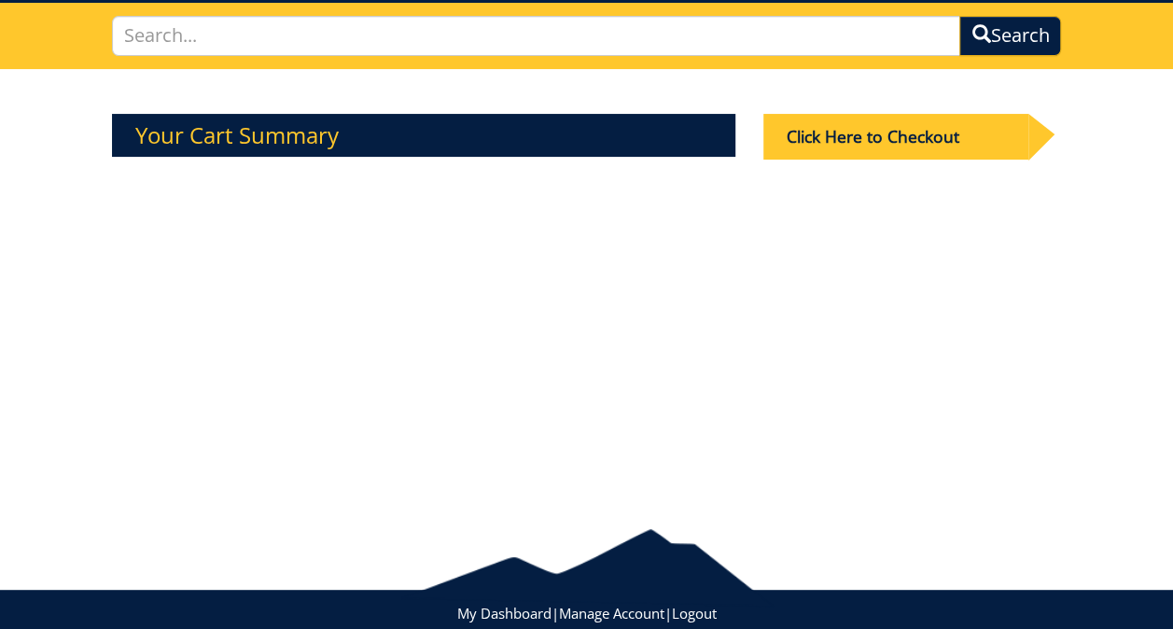
scroll to position [0, 0]
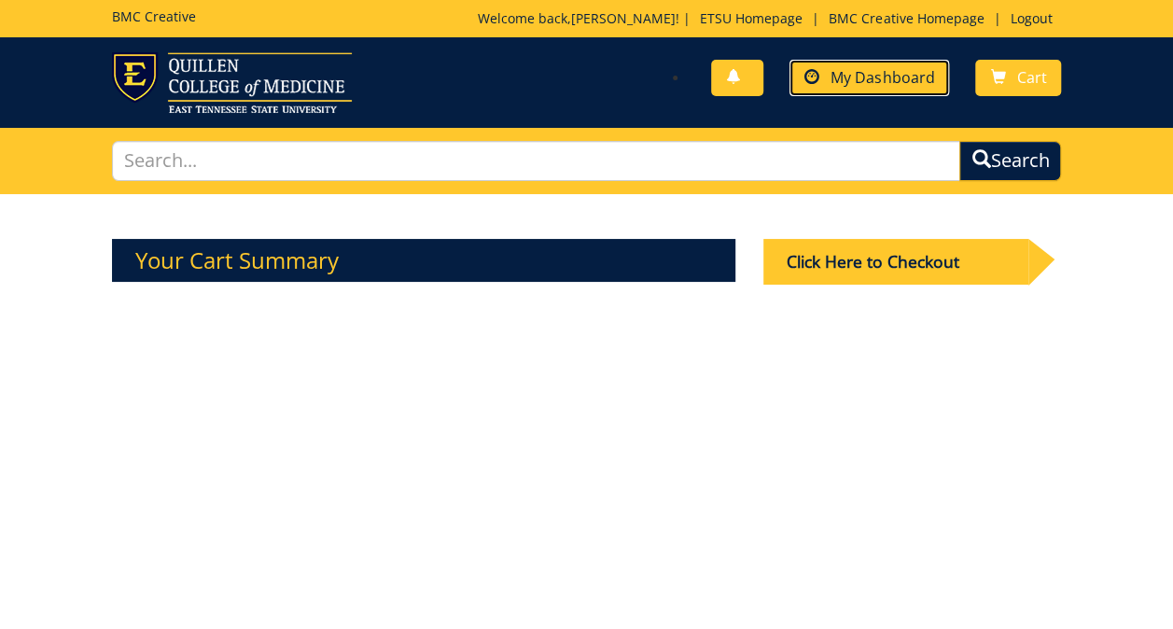
click at [827, 91] on link "My Dashboard" at bounding box center [869, 78] width 160 height 36
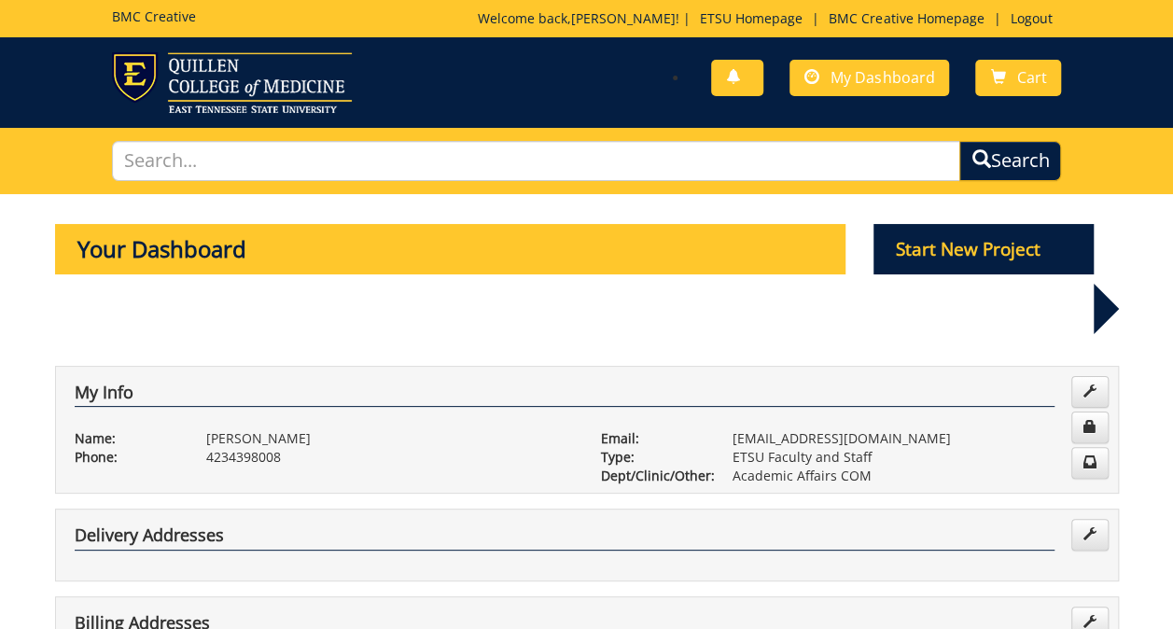
click at [183, 17] on h5 "BMC Creative" at bounding box center [154, 16] width 84 height 14
click at [875, 37] on div "You have no new notifications My Dashboard Cart" at bounding box center [586, 82] width 1173 height 91
click at [890, 28] on div "Welcome back, Andrew ! | ETSU Homepage | BMC Creative Homepage | Logout" at bounding box center [769, 23] width 583 height 28
click at [898, 19] on link "BMC Creative Homepage" at bounding box center [906, 18] width 174 height 18
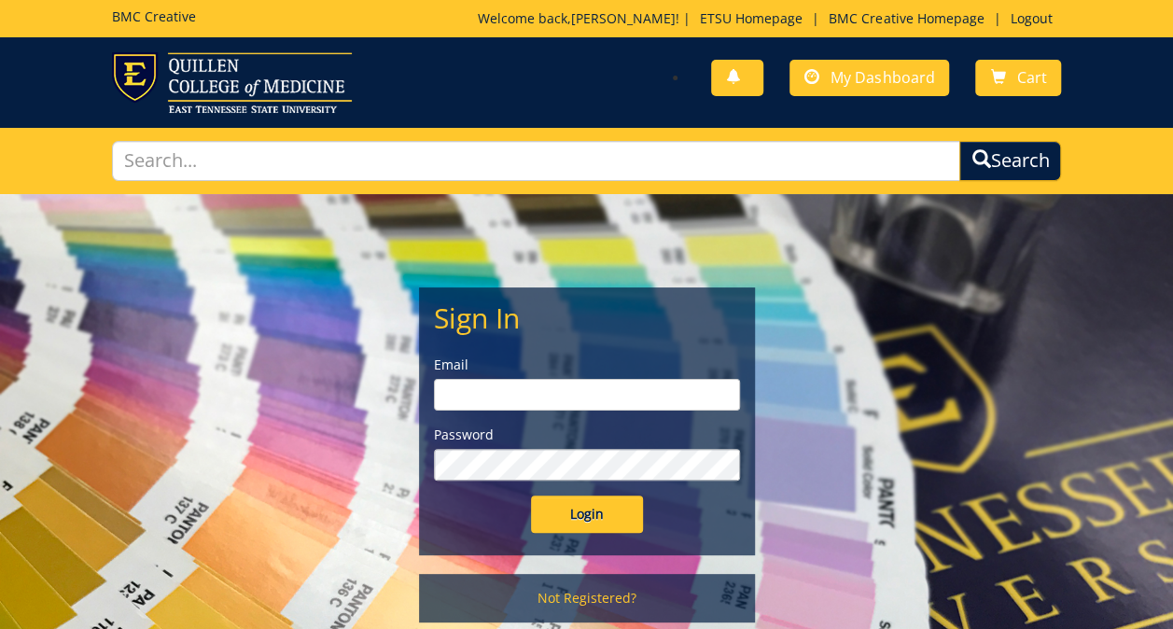
type input "[EMAIL_ADDRESS][DOMAIN_NAME]"
click at [603, 514] on input "Login" at bounding box center [587, 513] width 112 height 37
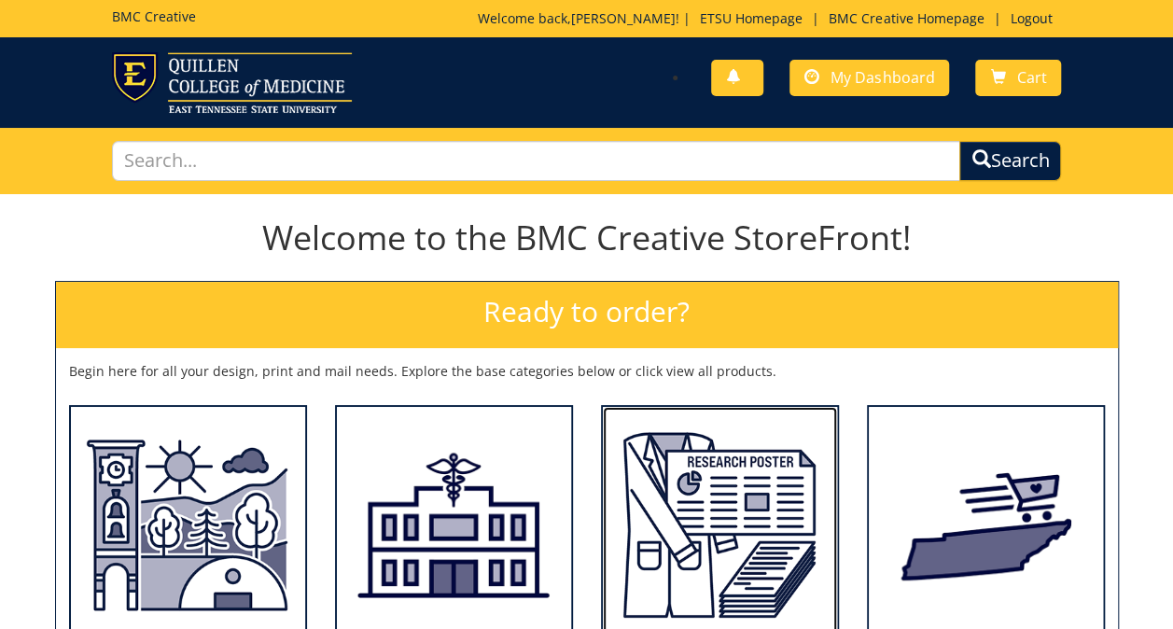
click at [738, 528] on img at bounding box center [720, 524] width 234 height 235
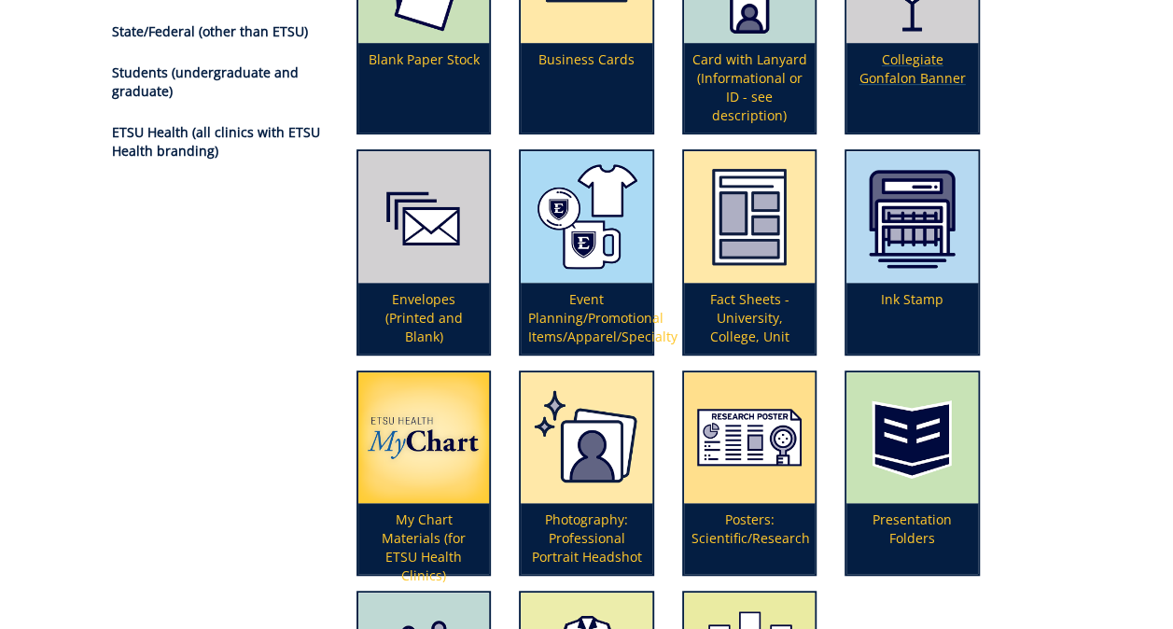
scroll to position [343, 0]
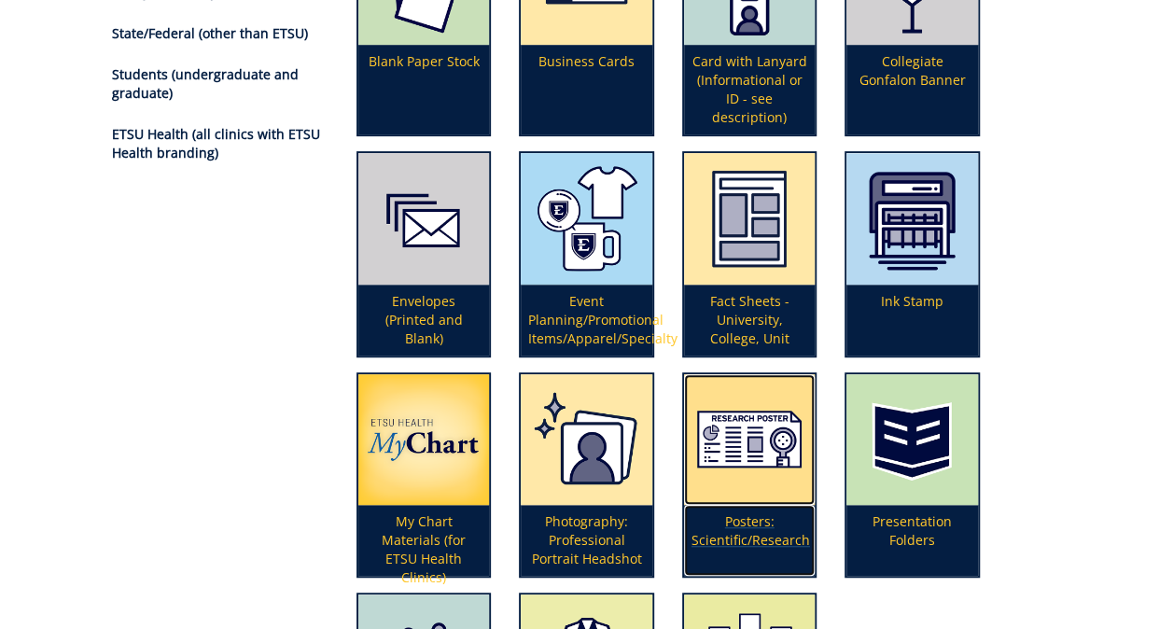
click at [783, 439] on img at bounding box center [750, 440] width 132 height 132
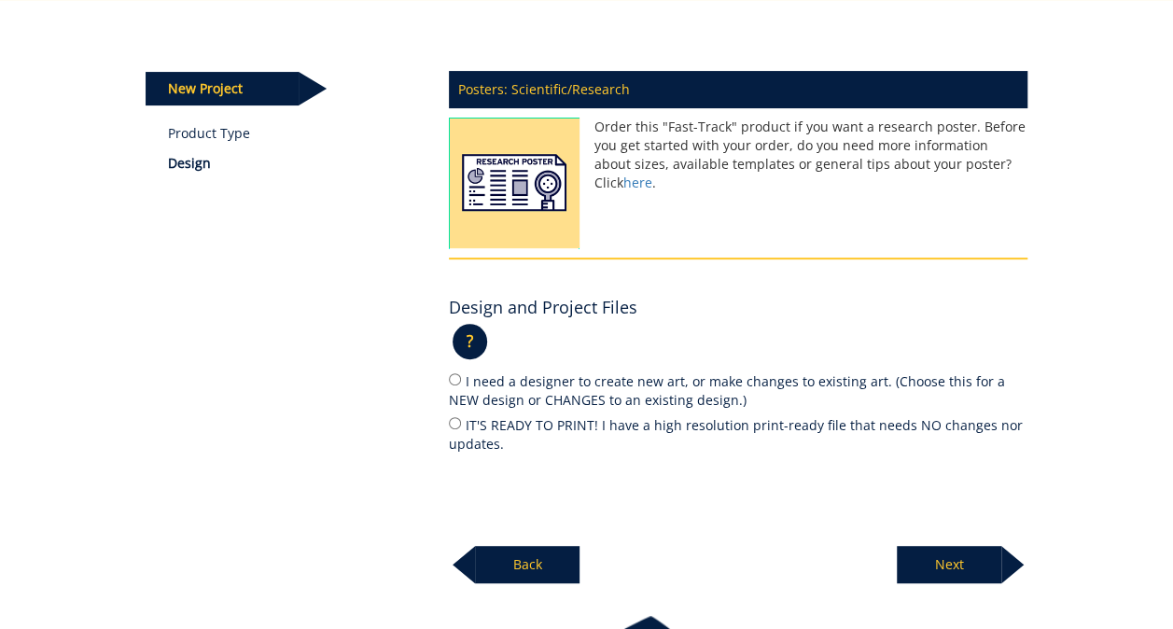
scroll to position [327, 0]
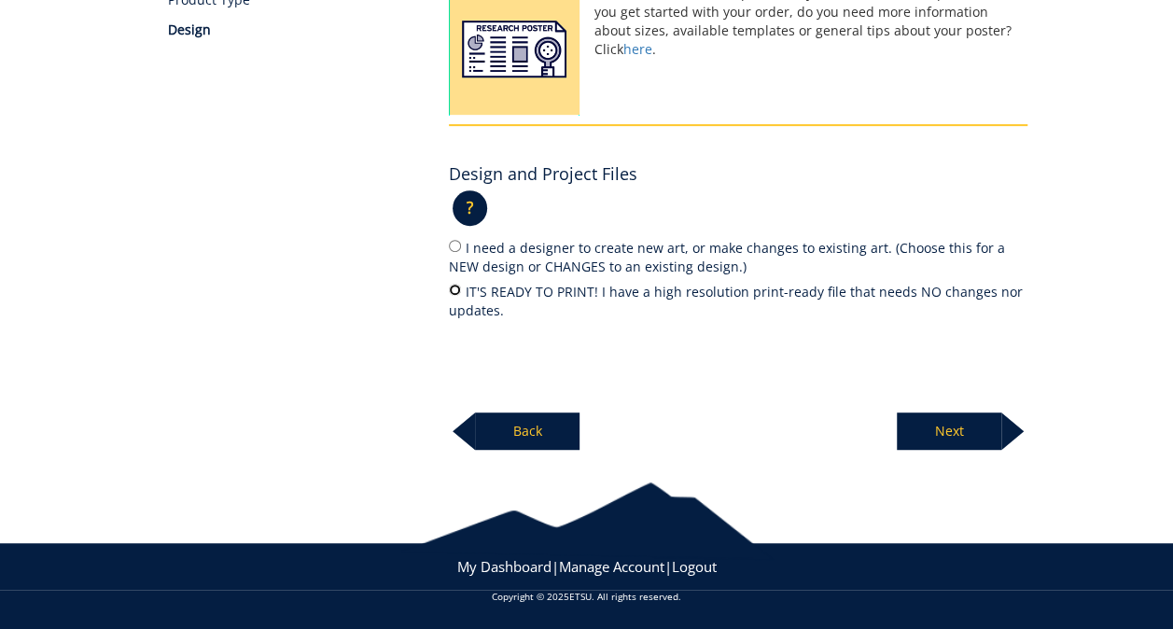
click at [453, 286] on input "IT'S READY TO PRINT! I have a high resolution print-ready file that needs NO ch…" at bounding box center [455, 290] width 12 height 12
radio input "true"
click at [922, 428] on p "Next" at bounding box center [949, 430] width 104 height 37
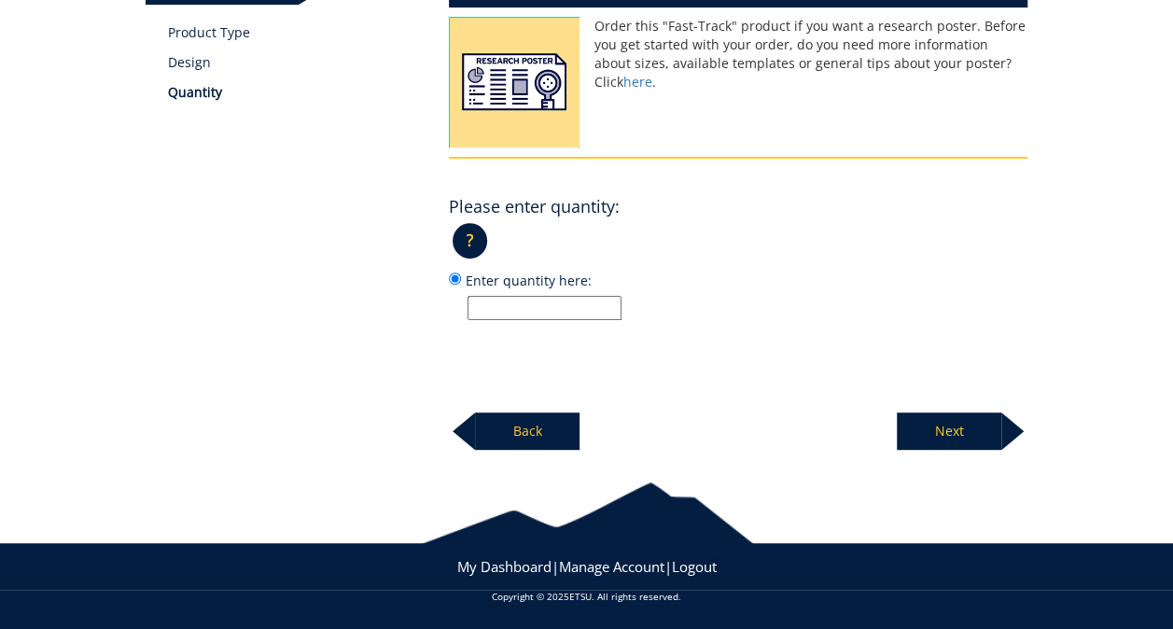
click at [621, 314] on input "Enter quantity here:" at bounding box center [544, 308] width 154 height 24
type input "1"
click at [936, 421] on p "Next" at bounding box center [949, 430] width 104 height 37
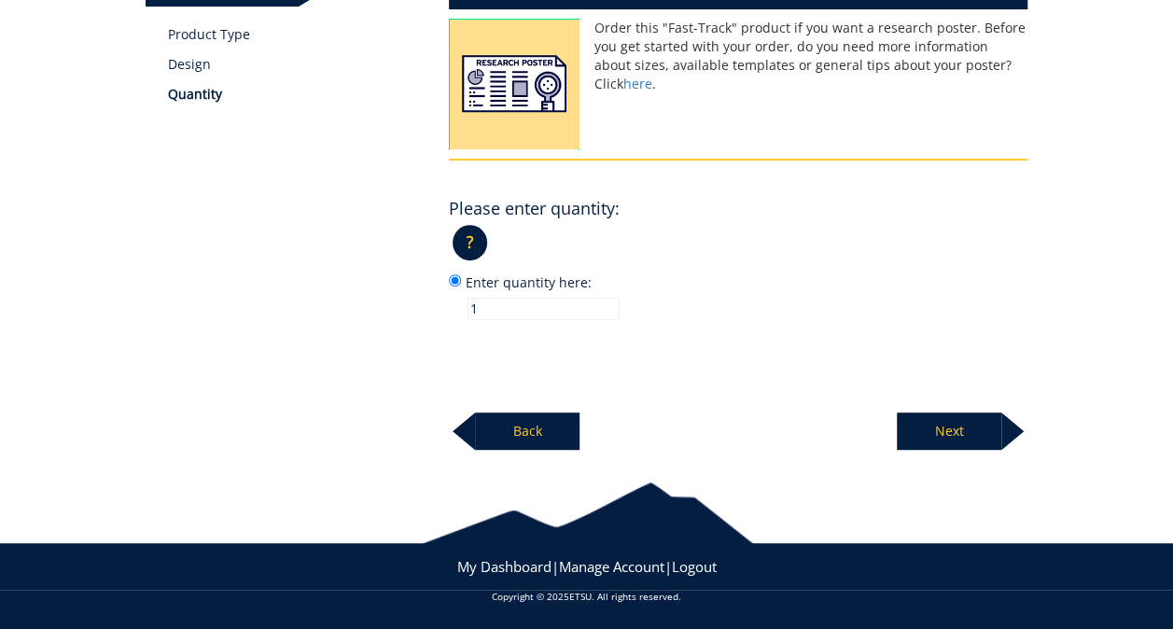
scroll to position [290, 0]
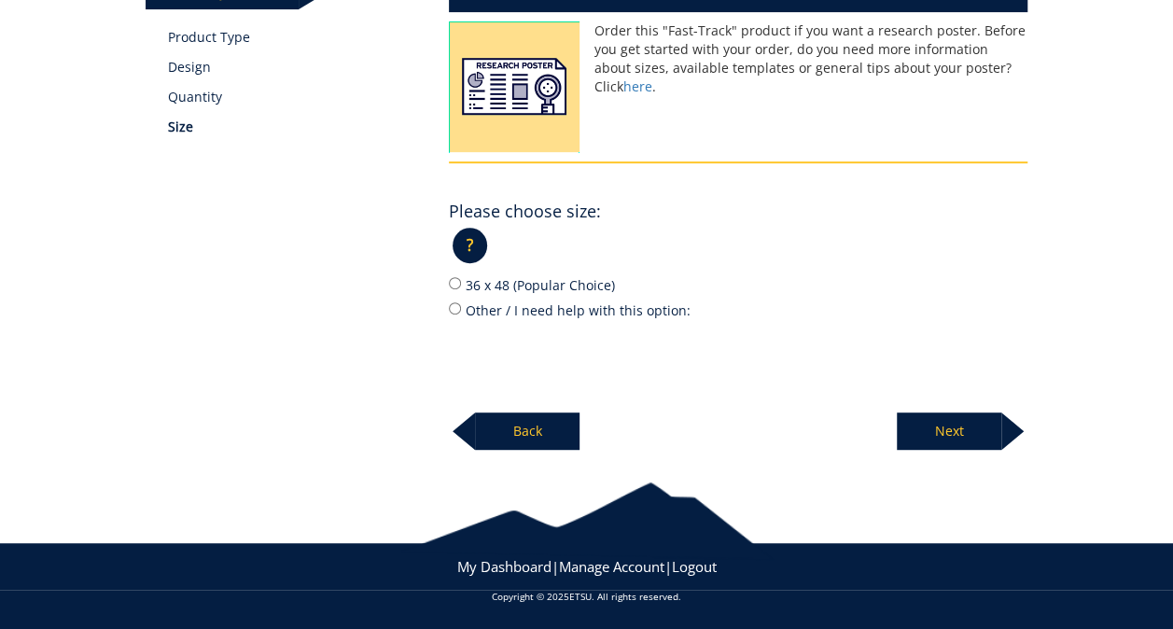
click at [500, 282] on label "36 x 48 (Popular Choice)" at bounding box center [738, 284] width 578 height 21
click at [461, 282] on input "36 x 48 (Popular Choice)" at bounding box center [455, 283] width 12 height 12
radio input "true"
click at [935, 418] on p "Next" at bounding box center [949, 430] width 104 height 37
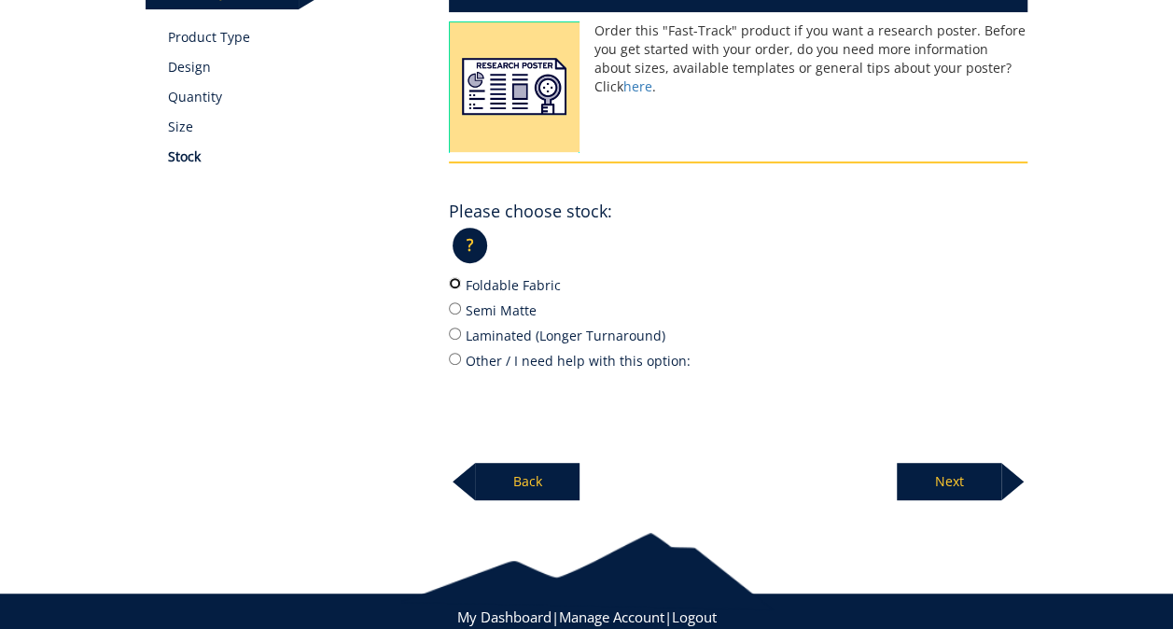
click at [457, 284] on input "Foldable Fabric" at bounding box center [455, 283] width 12 height 12
radio input "true"
click at [913, 472] on p "Next" at bounding box center [949, 481] width 104 height 37
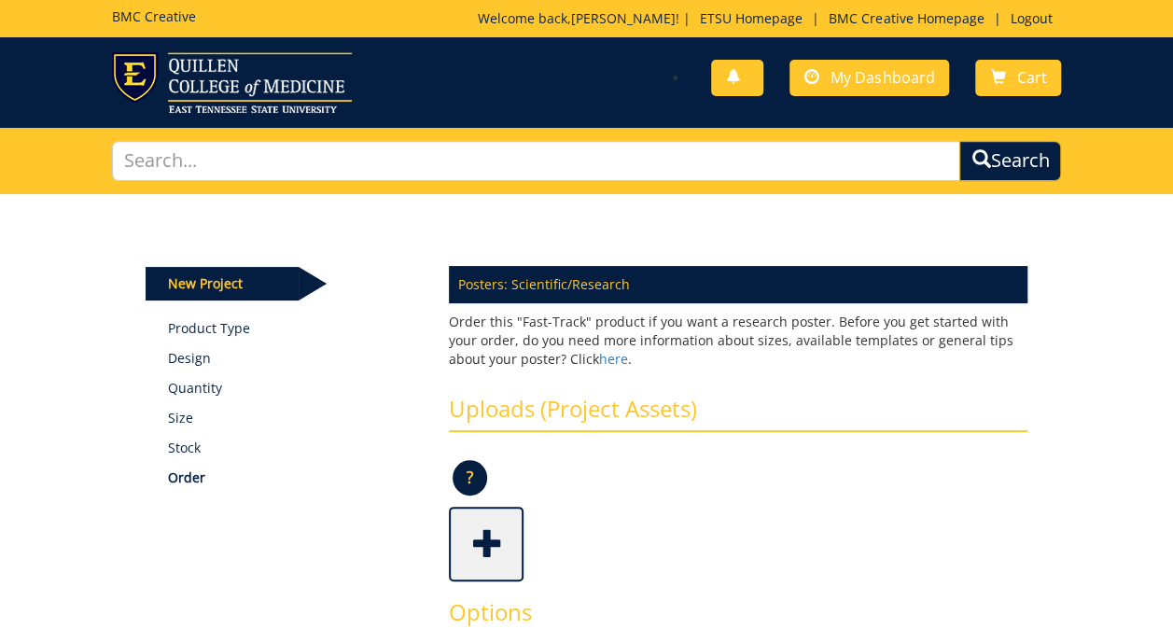
click at [481, 568] on span at bounding box center [488, 541] width 75 height 65
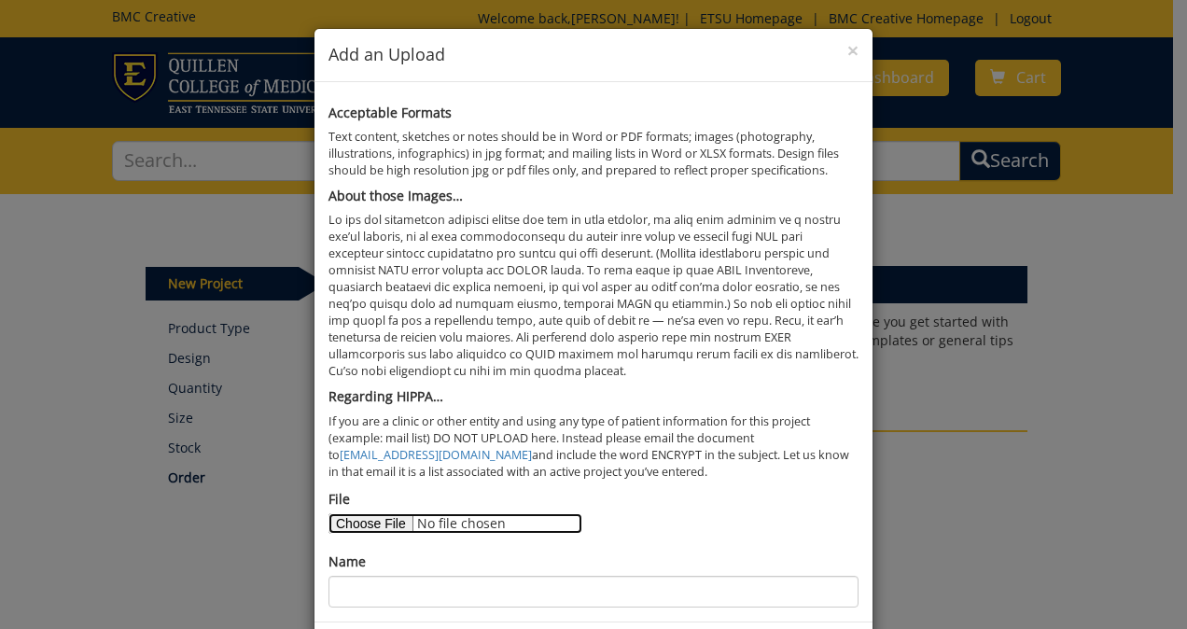
click at [383, 513] on input "File" at bounding box center [455, 523] width 254 height 21
type input "C:\fakepath\4 column syphilis poster.pptx"
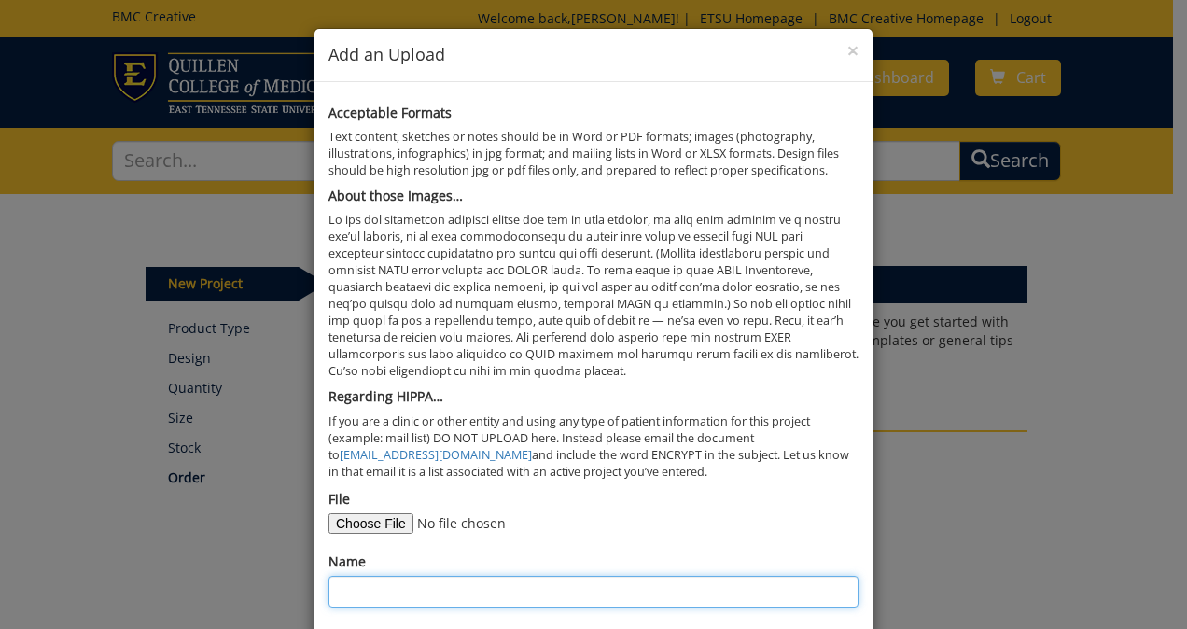
click at [615, 603] on input "Name" at bounding box center [593, 592] width 530 height 32
type input "Andrew Berry"
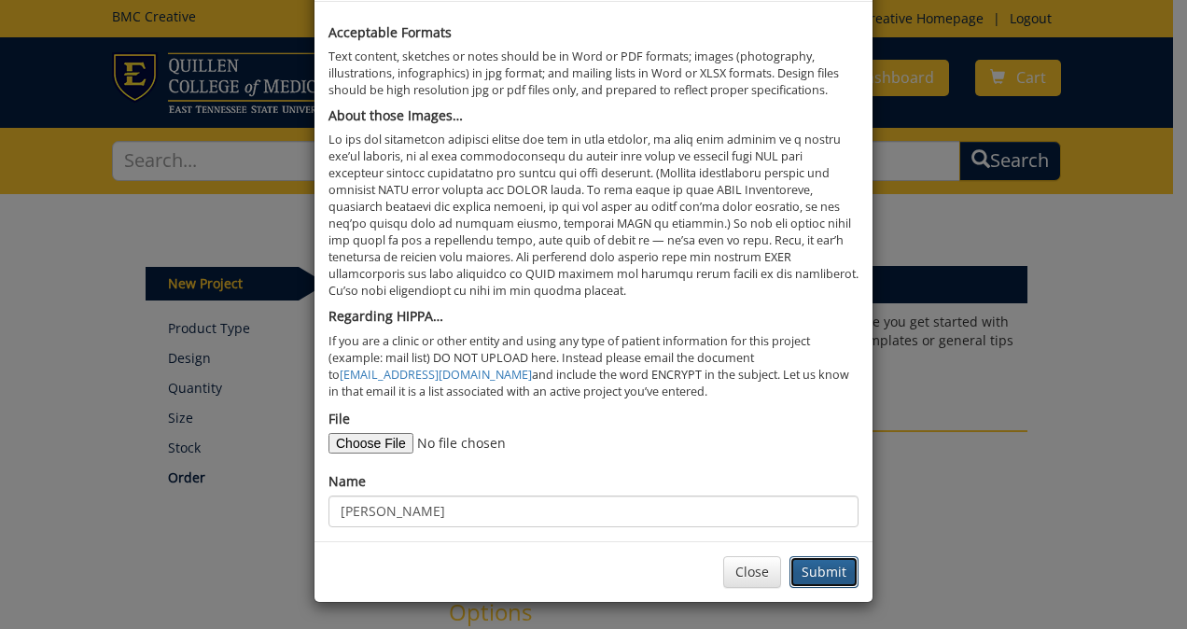
click at [827, 566] on button "Submit" at bounding box center [823, 572] width 69 height 32
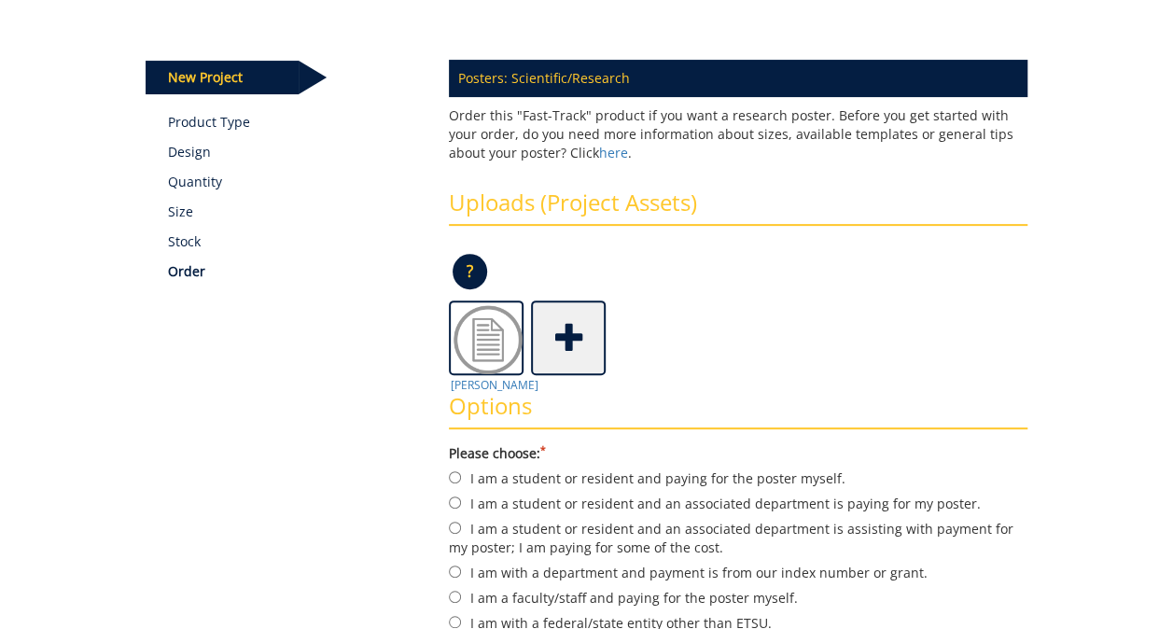
scroll to position [244, 0]
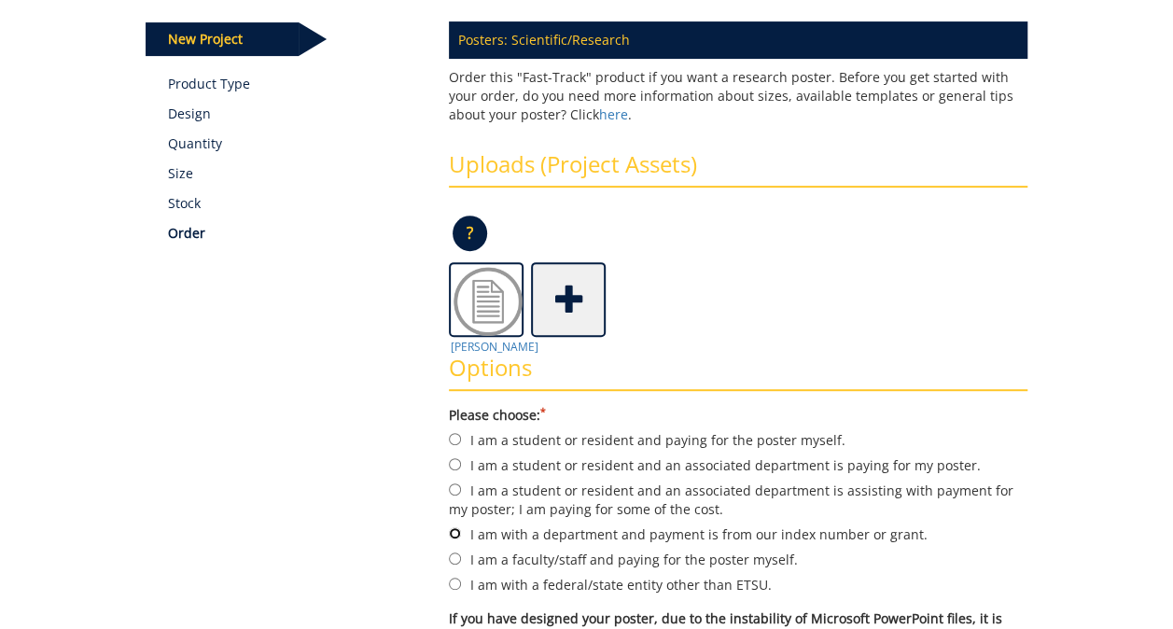
click at [452, 534] on input "I am with a department and payment is from our index number or grant." at bounding box center [455, 533] width 12 height 12
radio input "true"
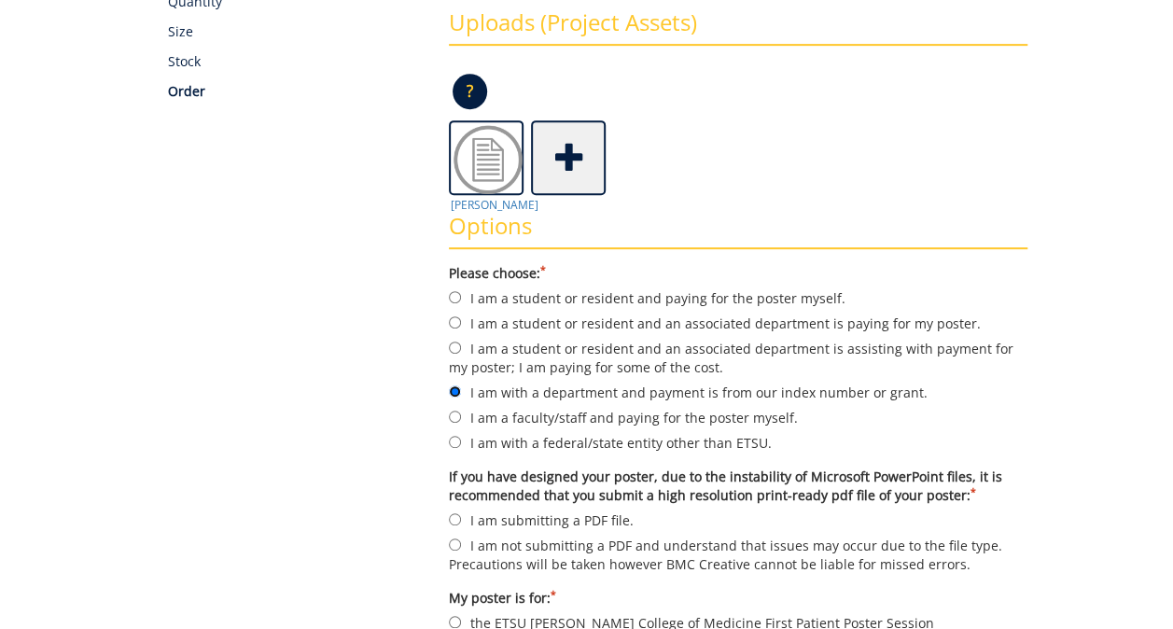
scroll to position [408, 0]
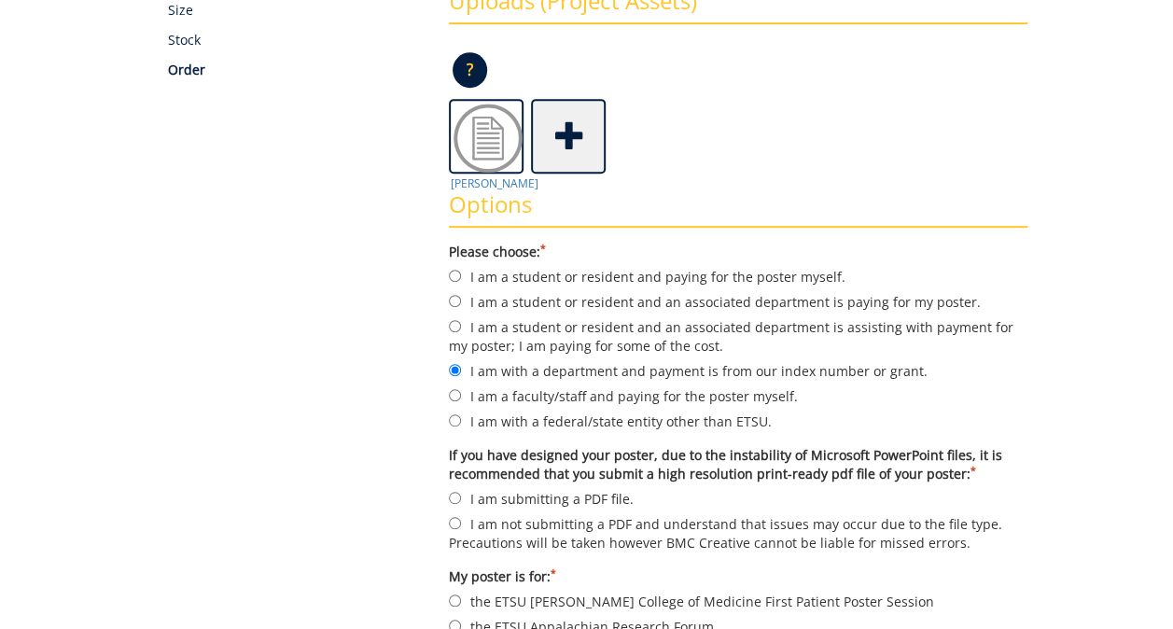
click at [532, 494] on label "I am submitting a PDF file." at bounding box center [738, 498] width 578 height 21
click at [461, 494] on input "I am submitting a PDF file." at bounding box center [455, 498] width 12 height 12
radio input "true"
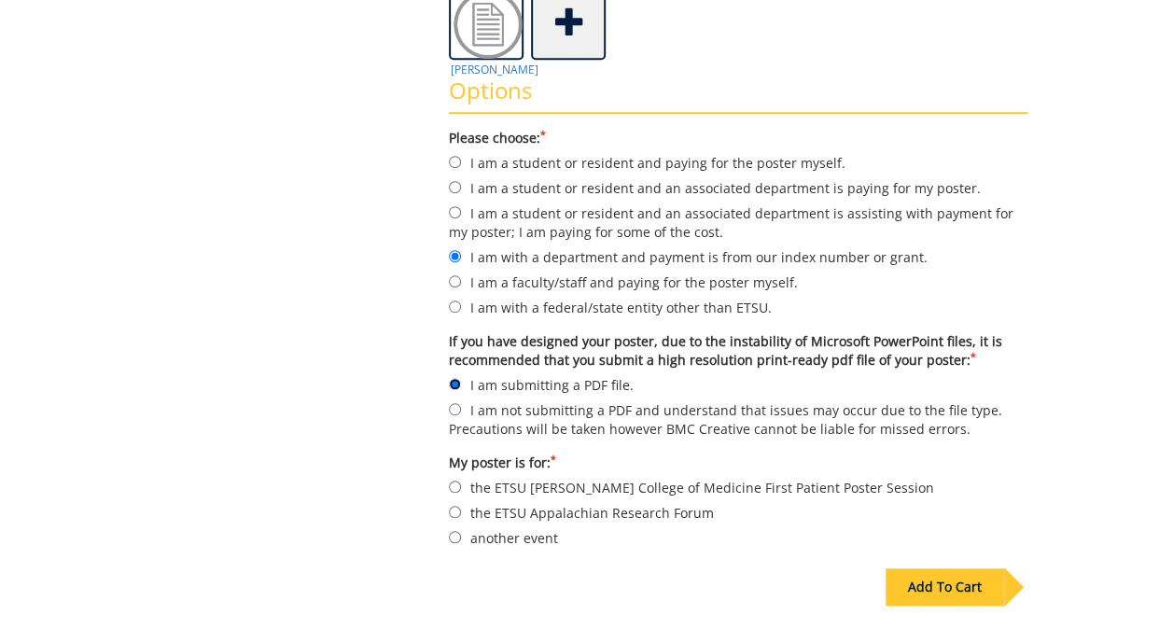
scroll to position [523, 0]
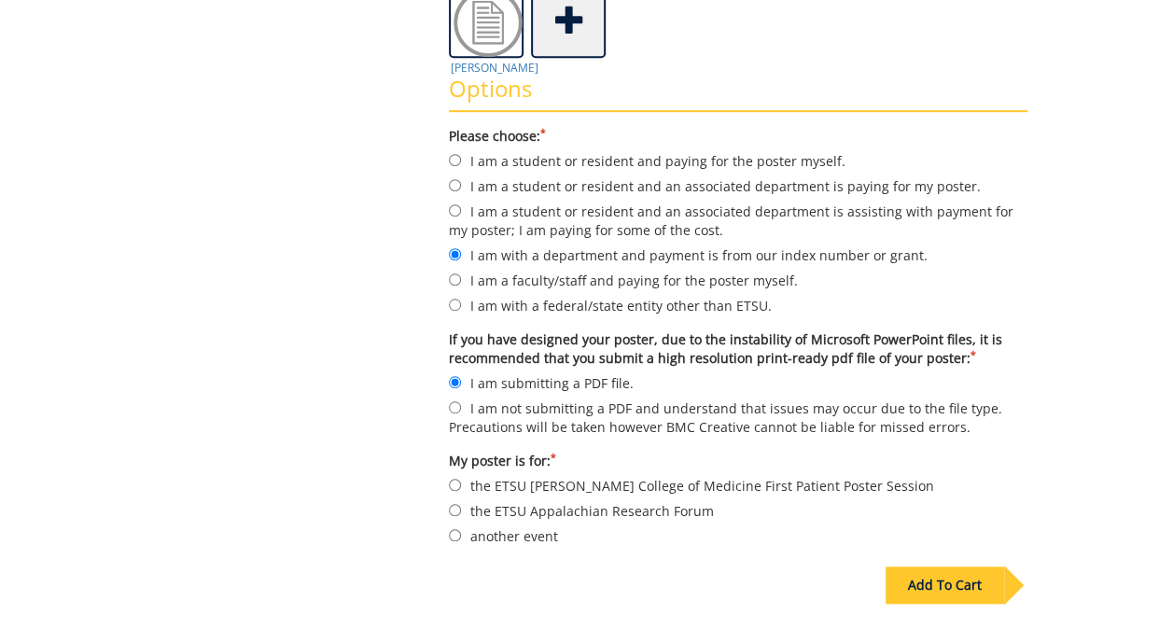
click at [468, 532] on label "another event" at bounding box center [738, 535] width 578 height 21
click at [461, 532] on input "another event" at bounding box center [455, 535] width 12 height 12
radio input "true"
click at [907, 578] on div "Add To Cart" at bounding box center [944, 584] width 118 height 37
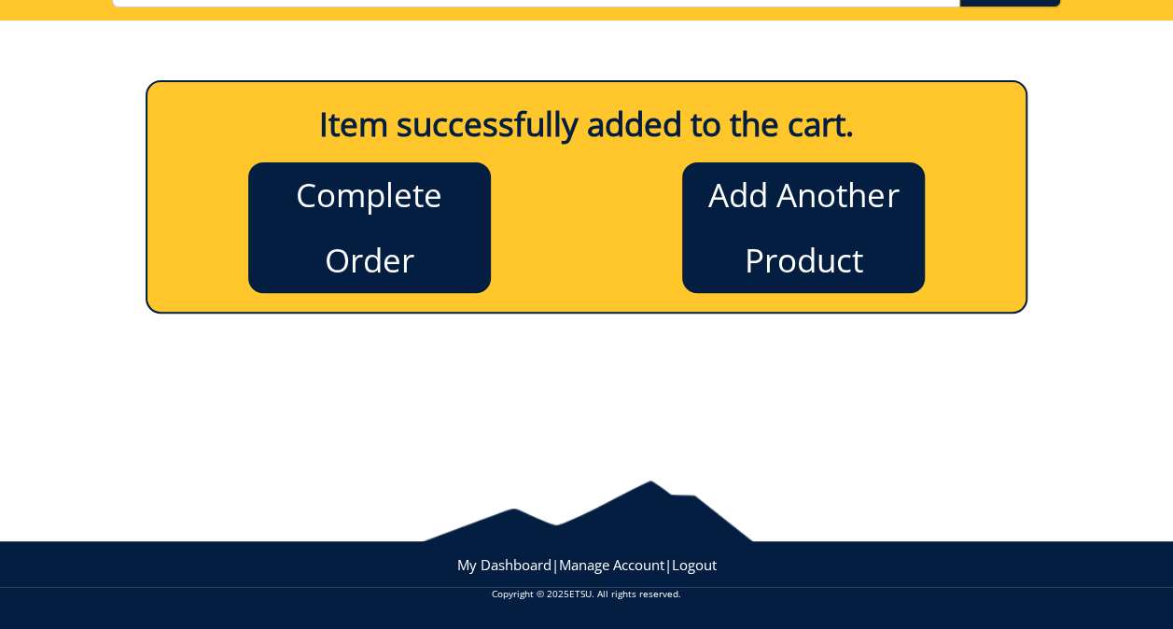
scroll to position [172, 0]
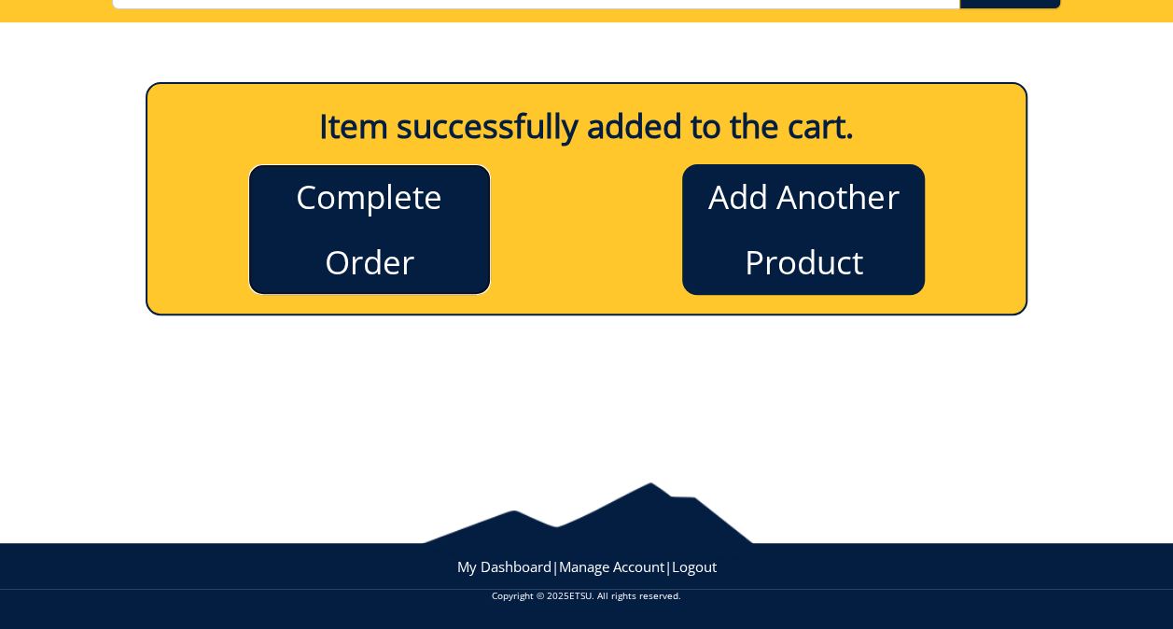
click at [452, 266] on link "Complete Order" at bounding box center [369, 229] width 243 height 131
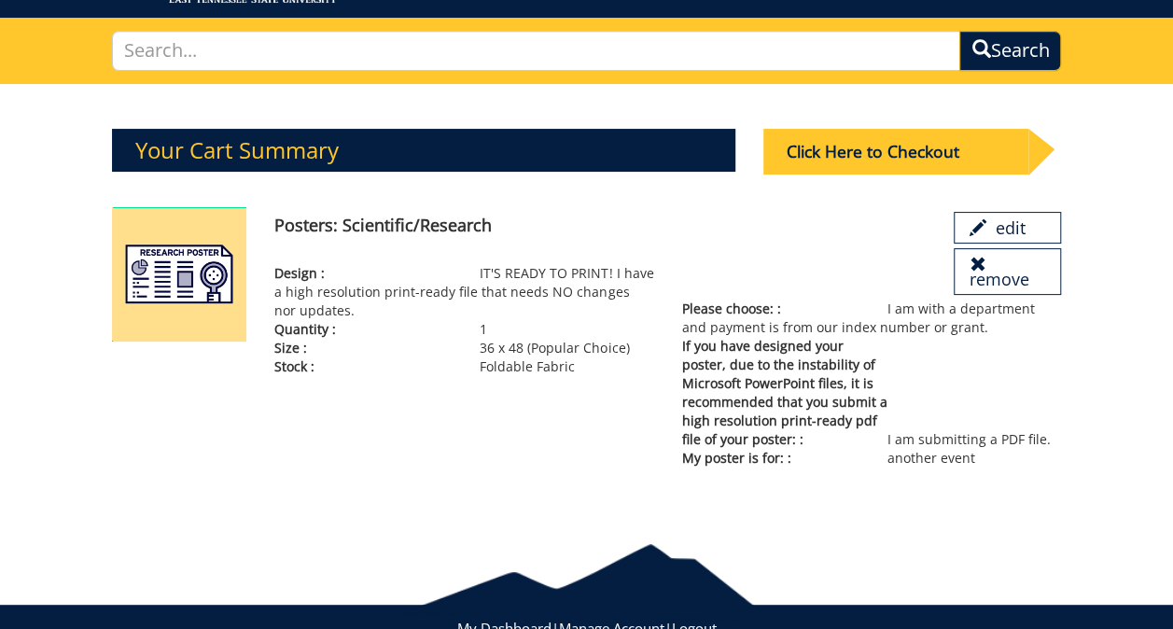
scroll to position [108, 0]
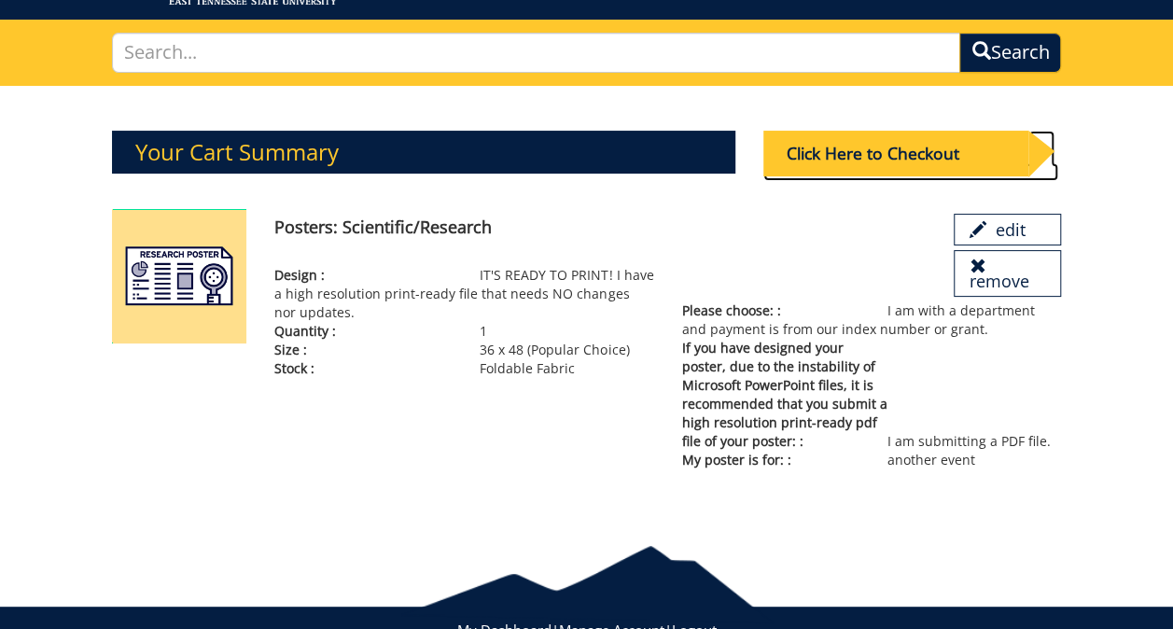
click at [882, 148] on div "Click Here to Checkout" at bounding box center [895, 154] width 265 height 46
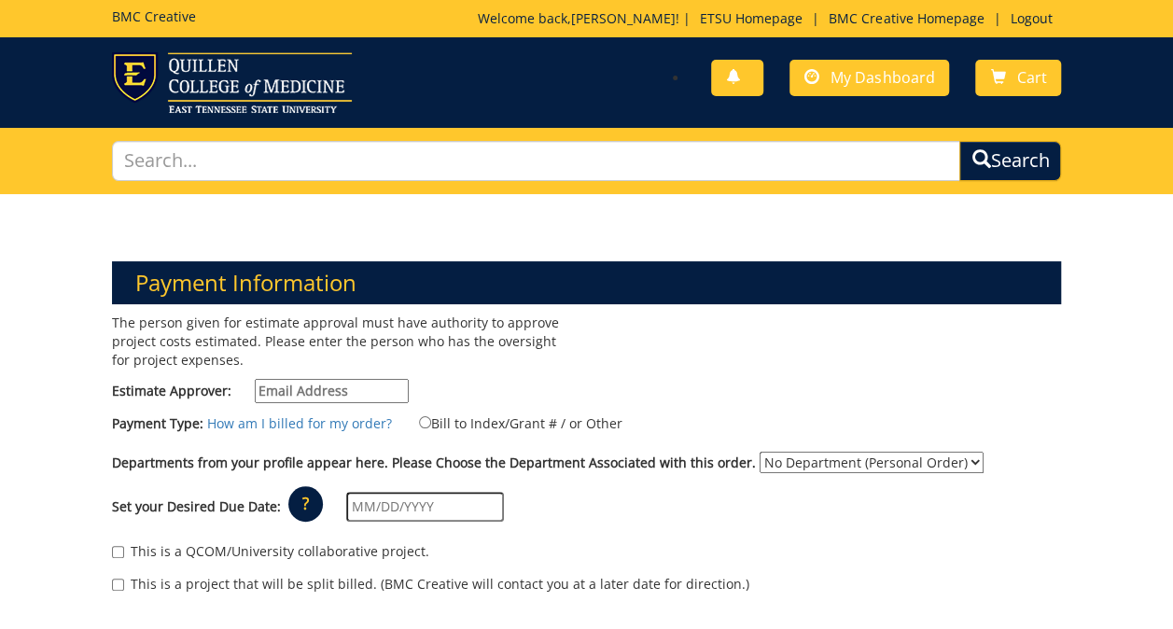
click at [359, 381] on input "Estimate Approver:" at bounding box center [332, 391] width 154 height 24
type input "berryam1@etsu.edu"
type input "[DATE]"
click at [419, 422] on input "Bill to Index/Grant # / or Other" at bounding box center [425, 422] width 12 height 12
radio input "true"
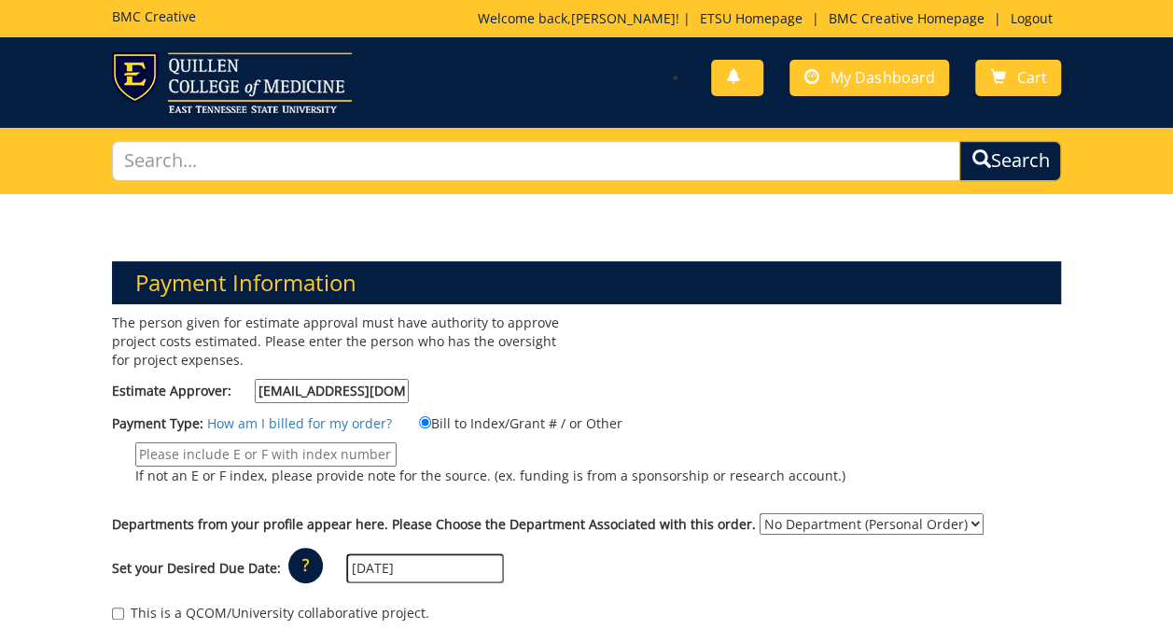
click at [370, 439] on div "Payment Type: How am I billed for my order? Bill to Index/Grant # / or Other" at bounding box center [587, 457] width 978 height 91
click at [359, 451] on input "If not an E or F index, please provide note for the source. (ex. funding is fro…" at bounding box center [265, 454] width 261 height 24
type input "E31160"
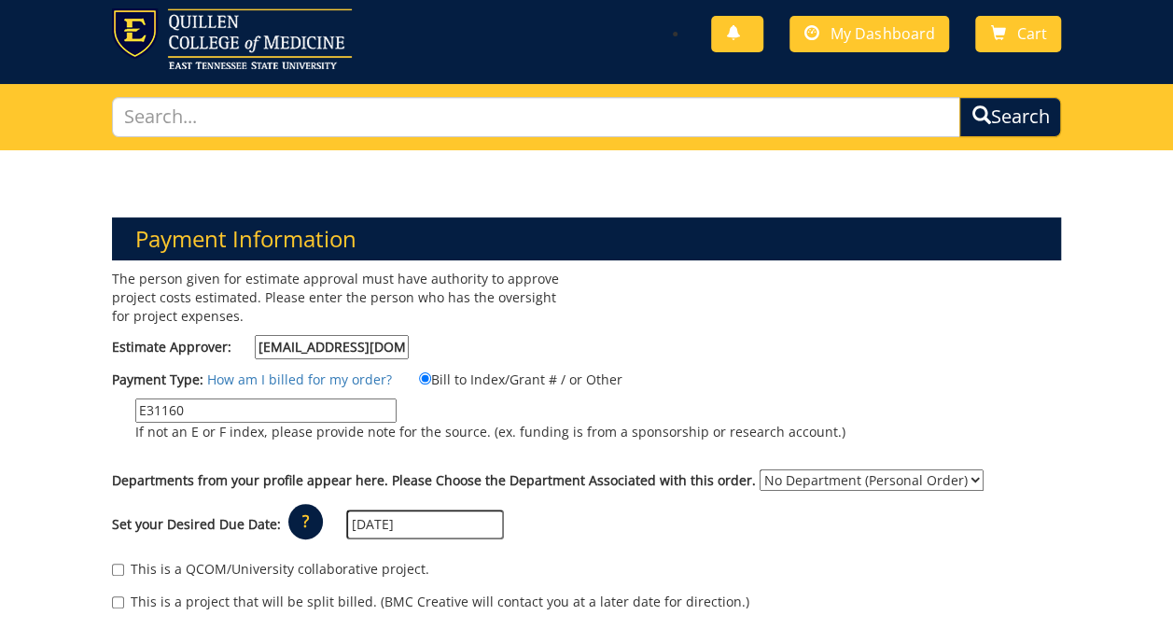
scroll to position [43, 0]
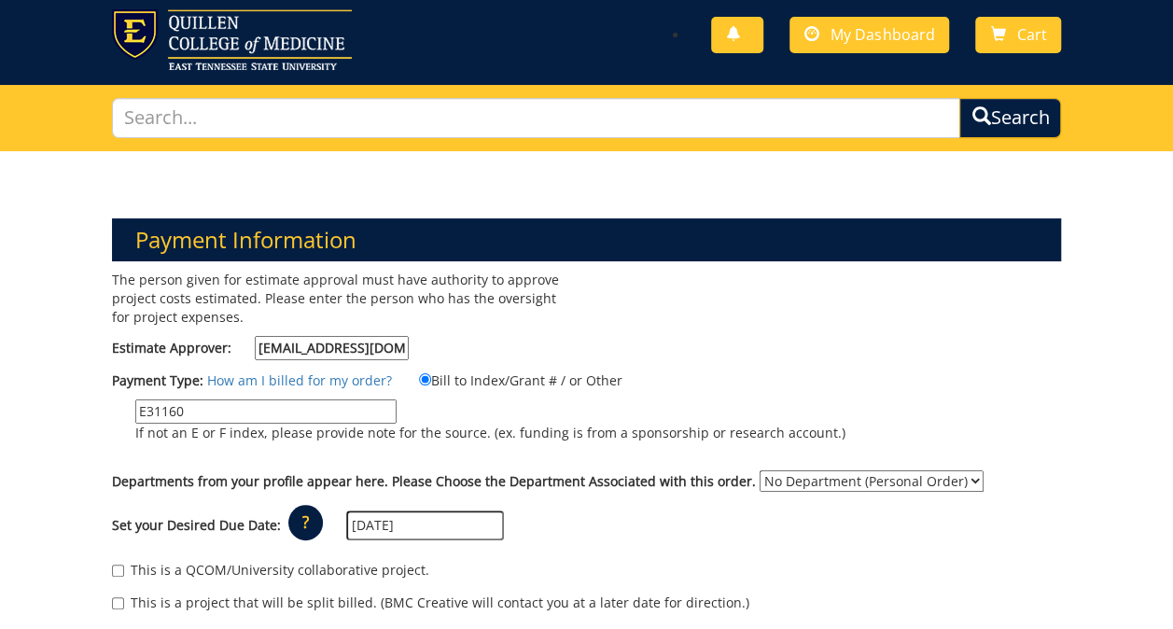
click at [937, 473] on select "No Department (Personal Order) Academic Affairs COM" at bounding box center [871, 480] width 224 height 21
select select "2"
click at [759, 470] on select "No Department (Personal Order) Academic Affairs COM" at bounding box center [871, 480] width 224 height 21
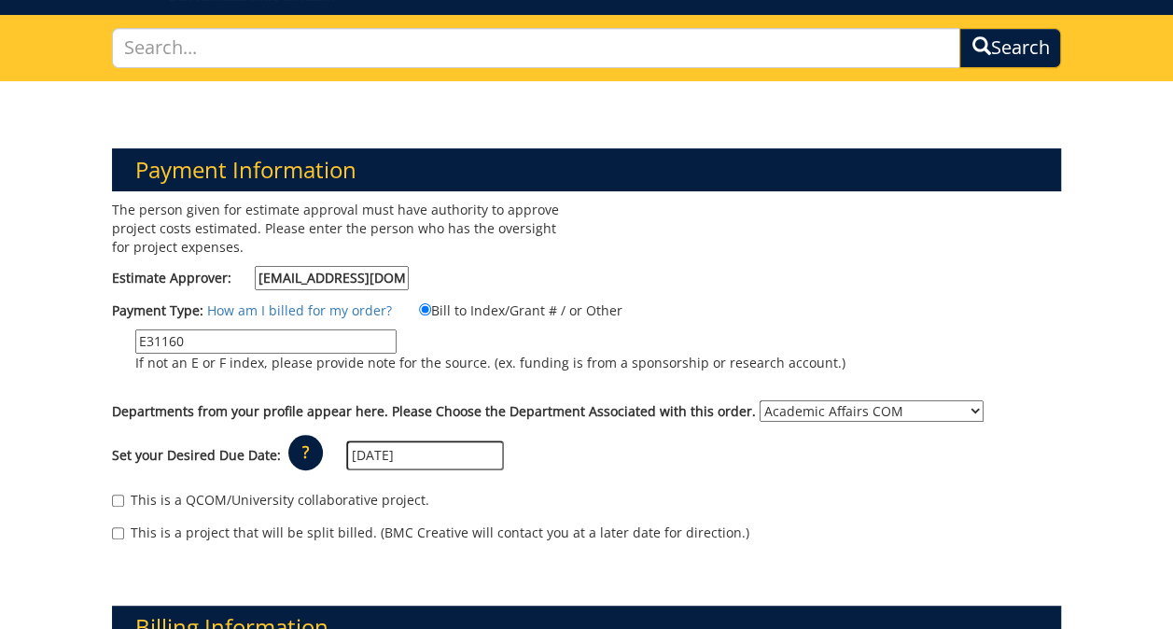
scroll to position [112, 0]
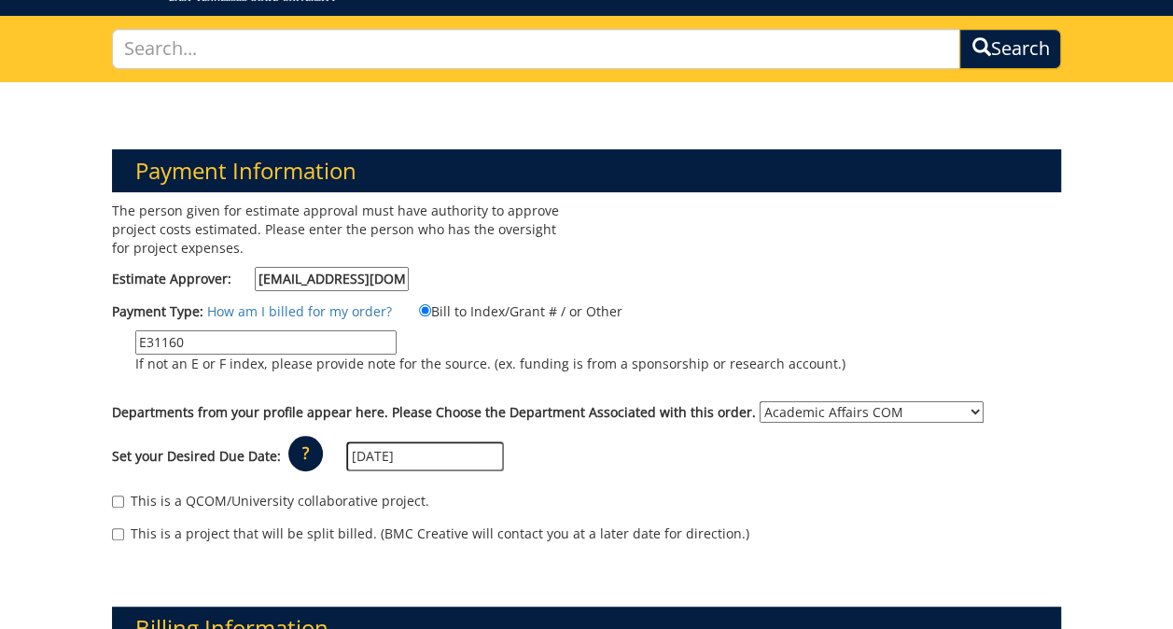
click at [125, 498] on label "This is a QCOM/University collaborative project." at bounding box center [270, 501] width 317 height 19
click at [124, 498] on input "This is a QCOM/University collaborative project." at bounding box center [118, 501] width 12 height 12
checkbox input "true"
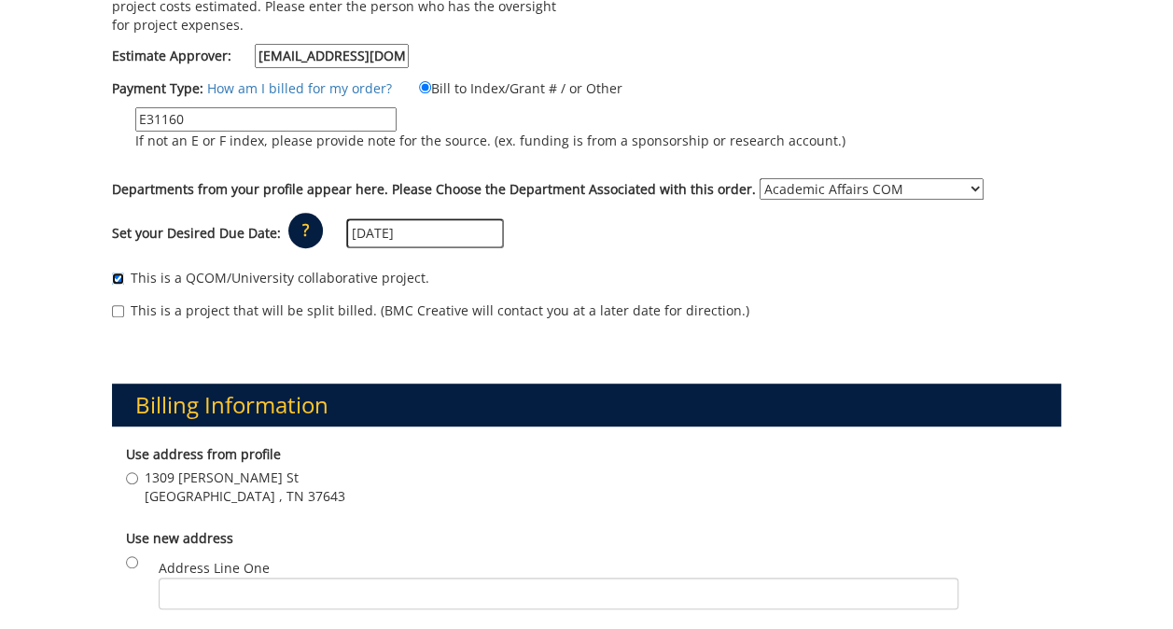
scroll to position [338, 0]
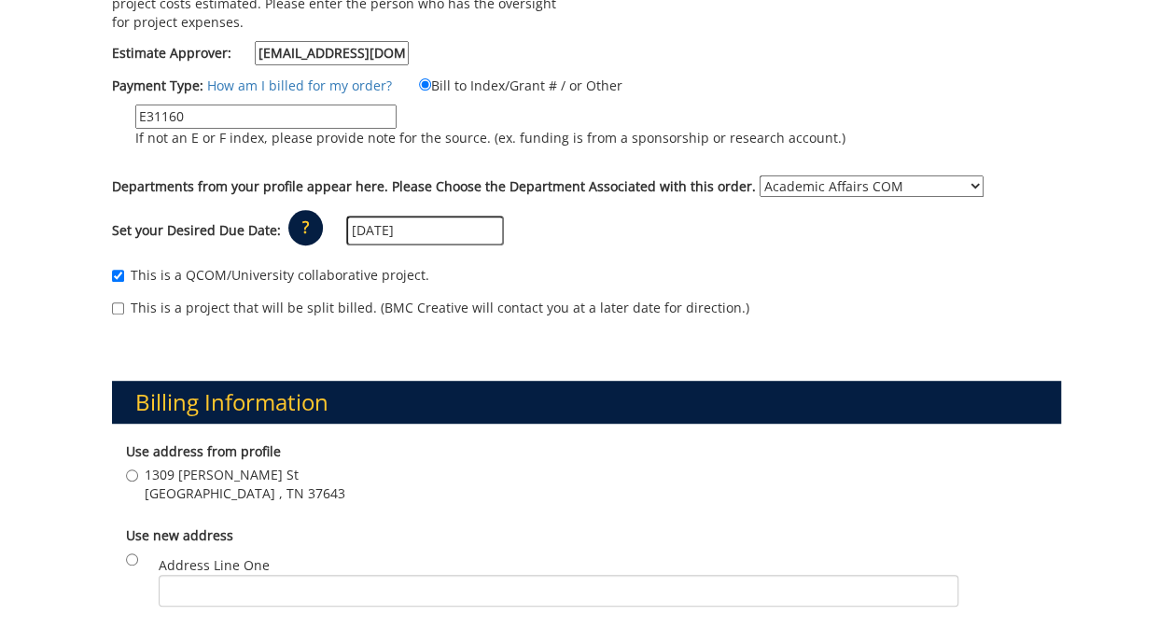
click at [176, 478] on span "1309 [PERSON_NAME] St" at bounding box center [245, 475] width 201 height 19
click at [138, 478] on input "1309 Burgie St Elizabethon , TN 37643" at bounding box center [132, 475] width 12 height 12
radio input "true"
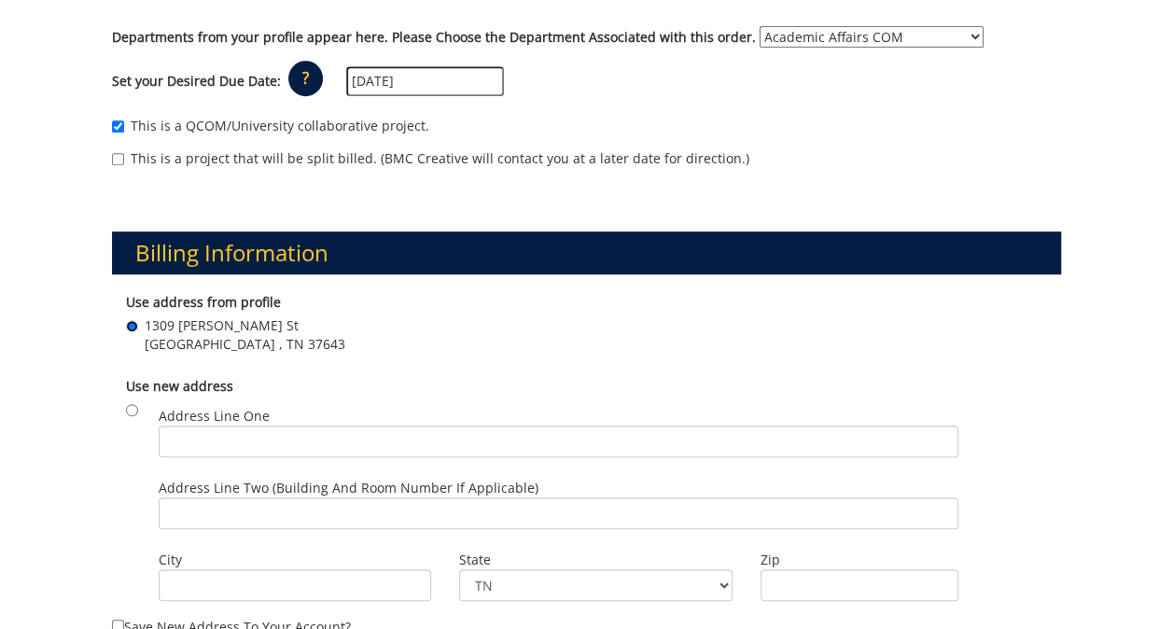
scroll to position [487, 0]
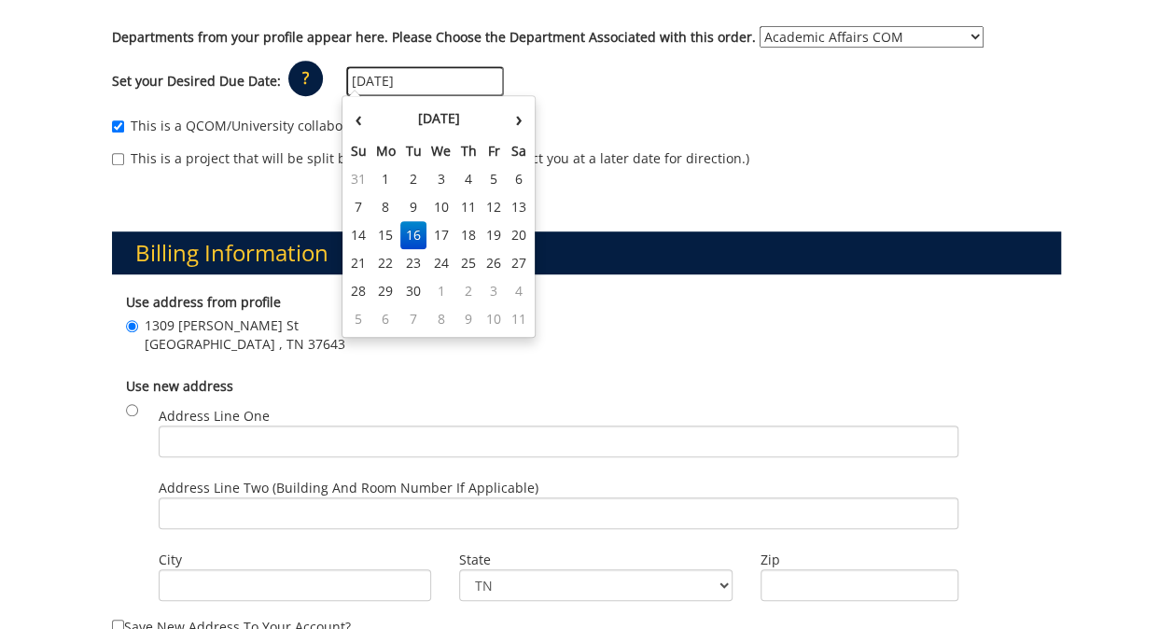
click at [379, 78] on input "[DATE]" at bounding box center [425, 81] width 158 height 30
click at [440, 235] on td "17" at bounding box center [441, 235] width 30 height 28
type input "[DATE]"
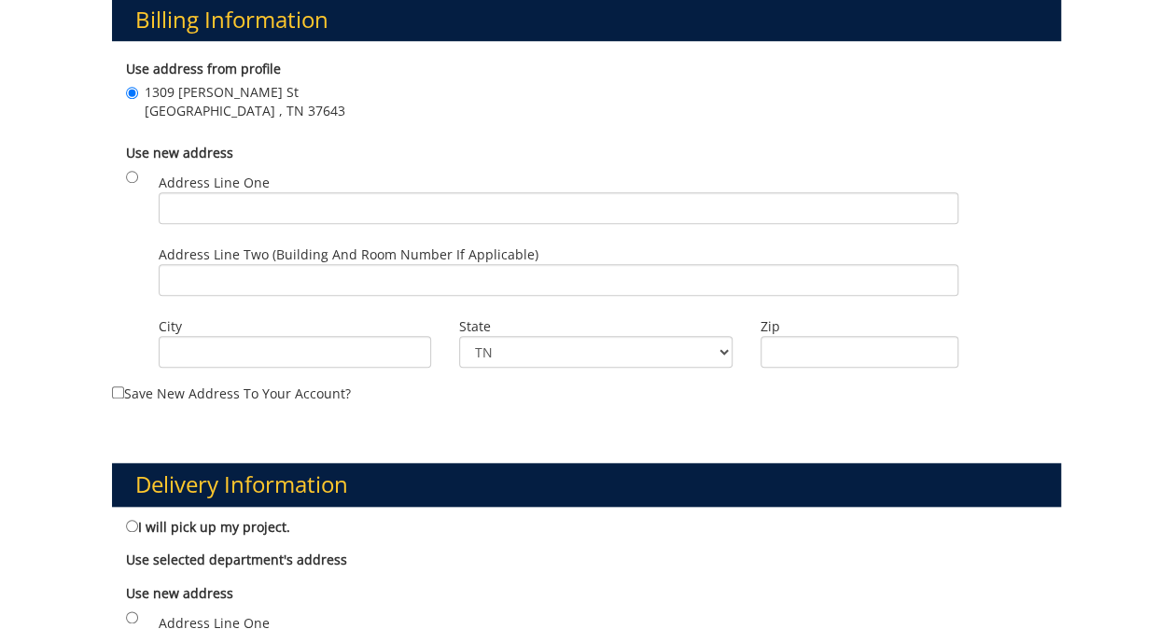
scroll to position [720, 0]
click at [131, 520] on input "I will pick up my project." at bounding box center [132, 526] width 12 height 12
radio input "true"
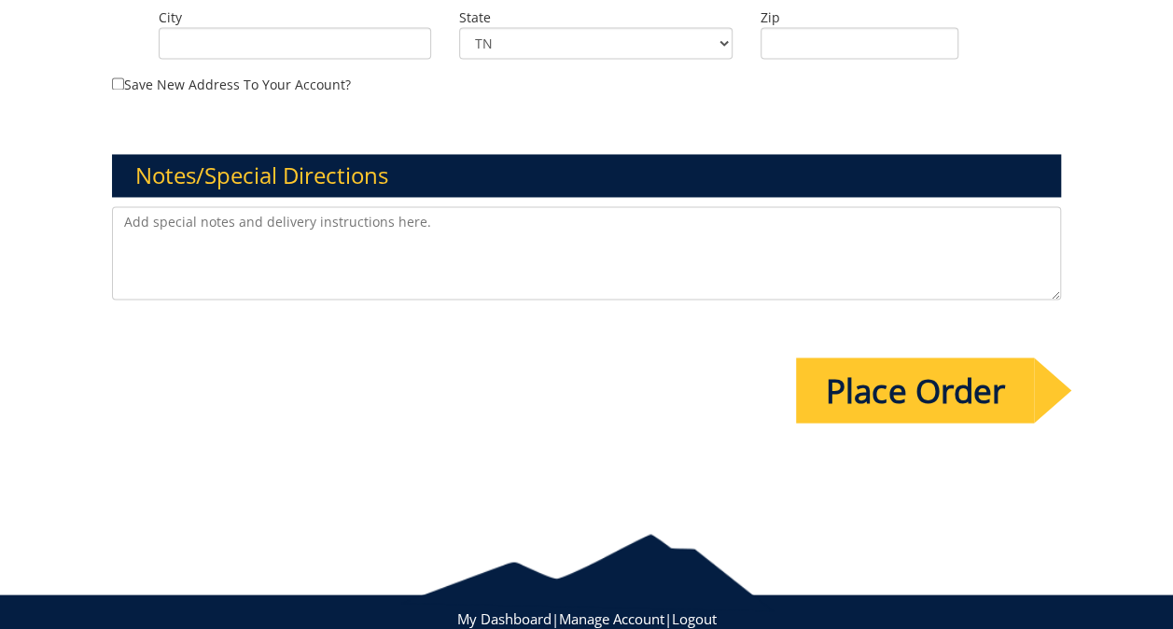
scroll to position [1517, 0]
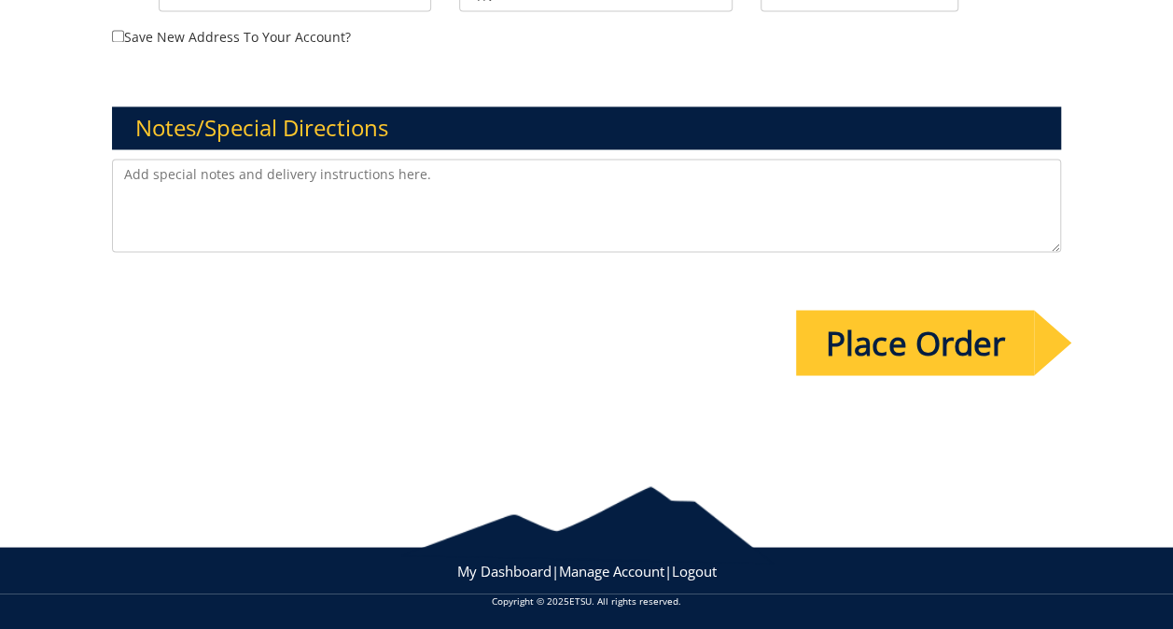
click at [928, 356] on input "Place Order" at bounding box center [915, 342] width 238 height 65
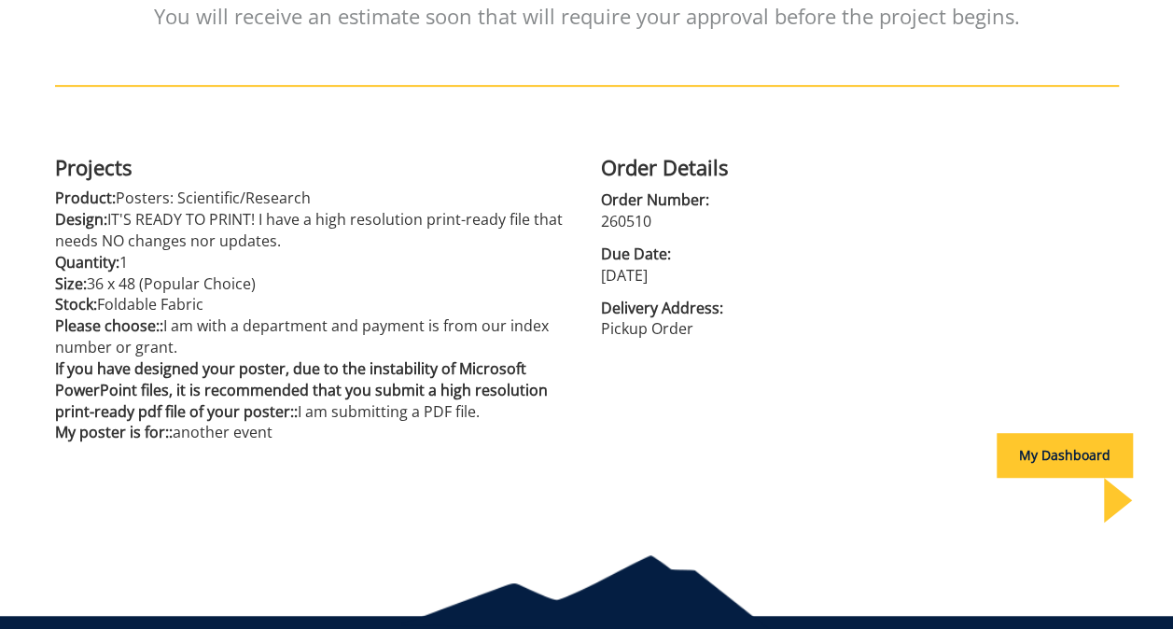
scroll to position [355, 0]
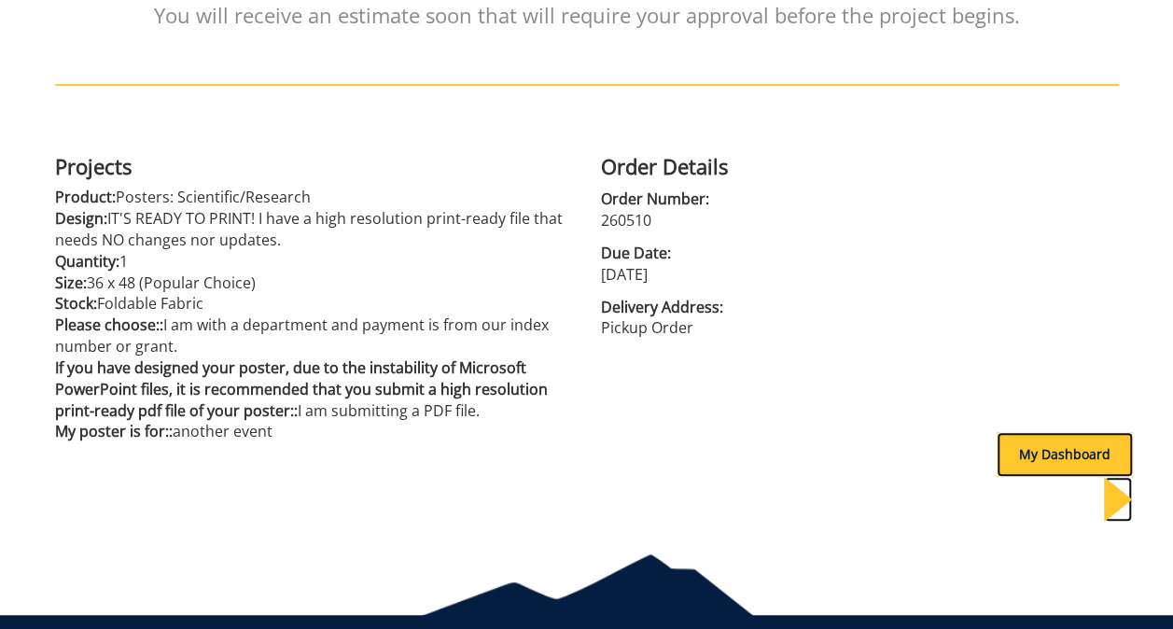
click at [1024, 454] on div "My Dashboard" at bounding box center [1064, 454] width 136 height 45
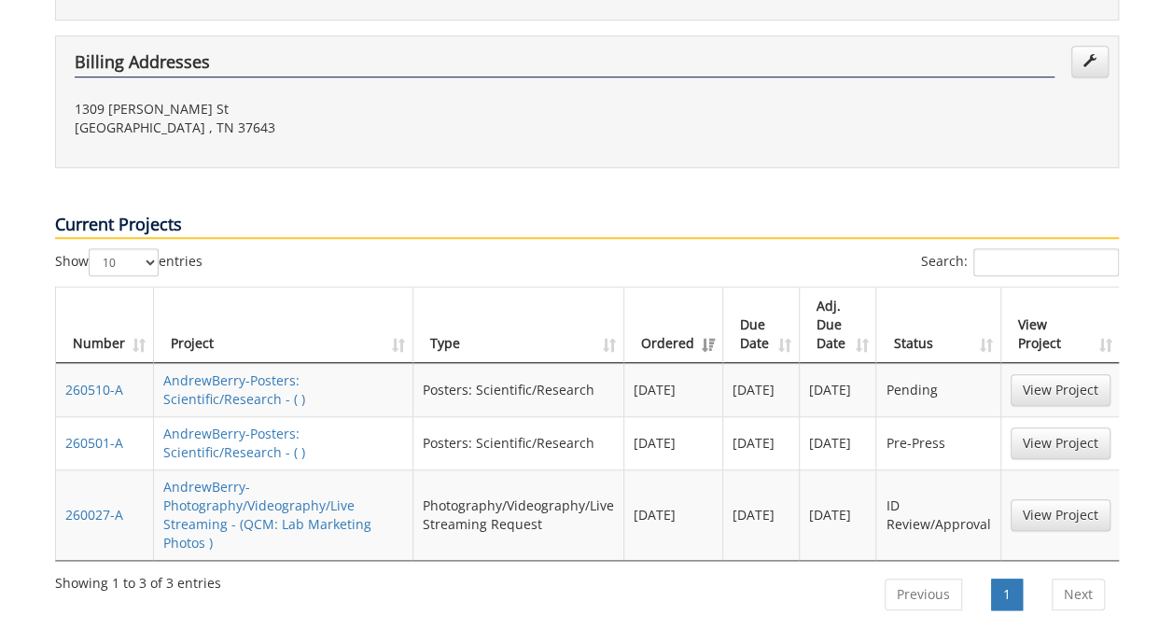
scroll to position [608, 0]
